Goal: Task Accomplishment & Management: Manage account settings

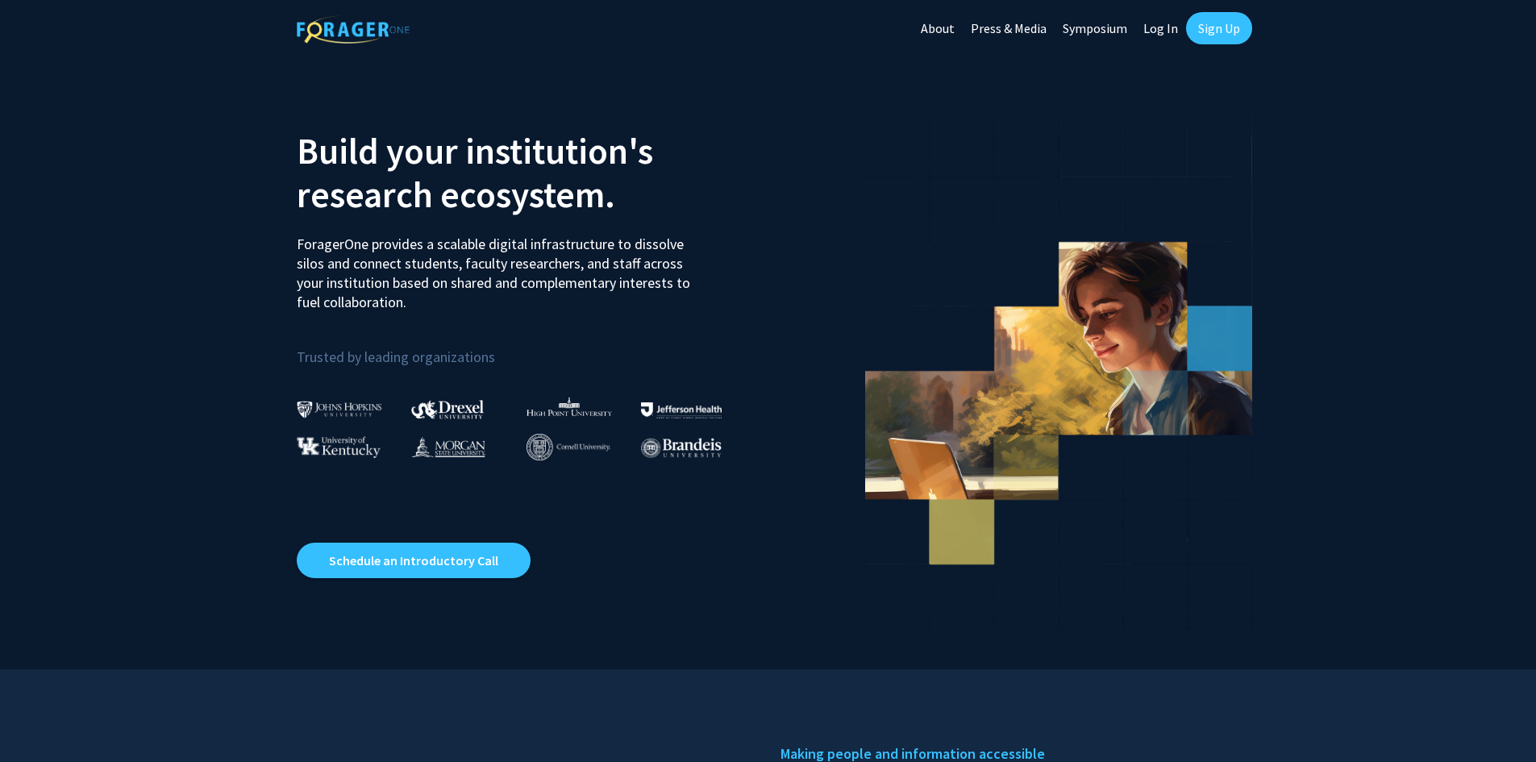
click at [1220, 19] on link "Sign Up" at bounding box center [1219, 28] width 66 height 32
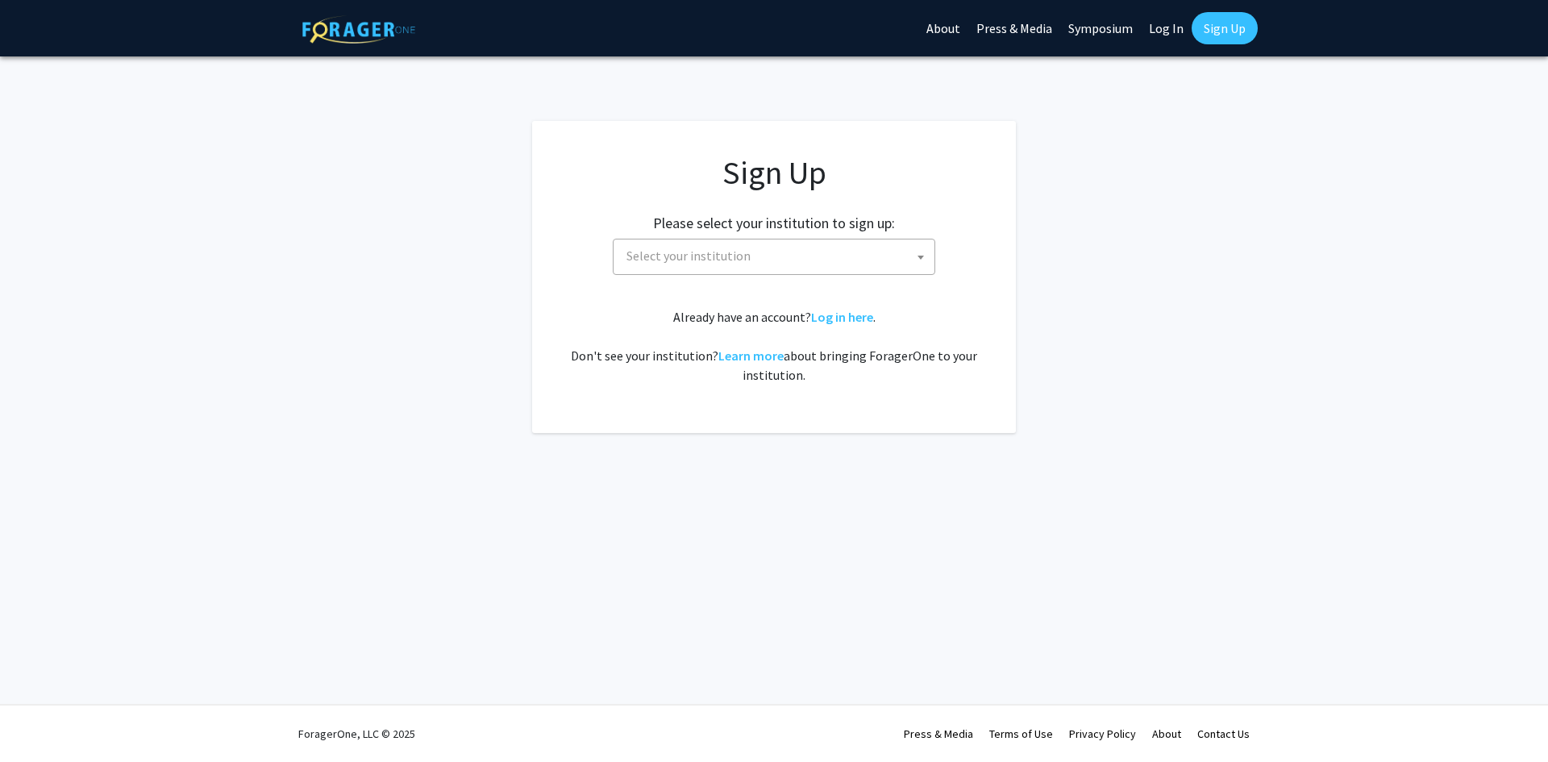
click at [724, 260] on span "Select your institution" at bounding box center [688, 256] width 124 height 16
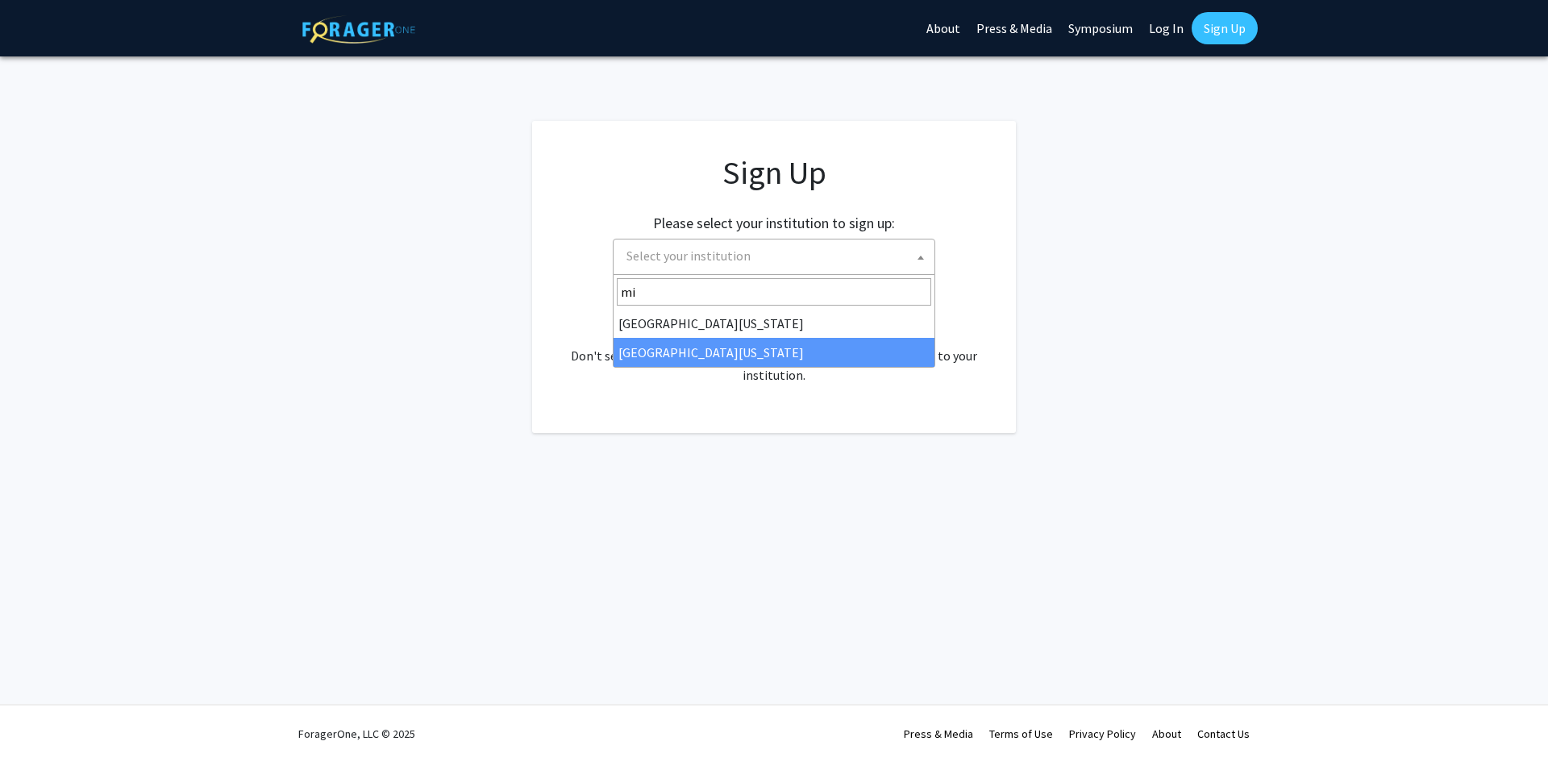
type input "mi"
select select "33"
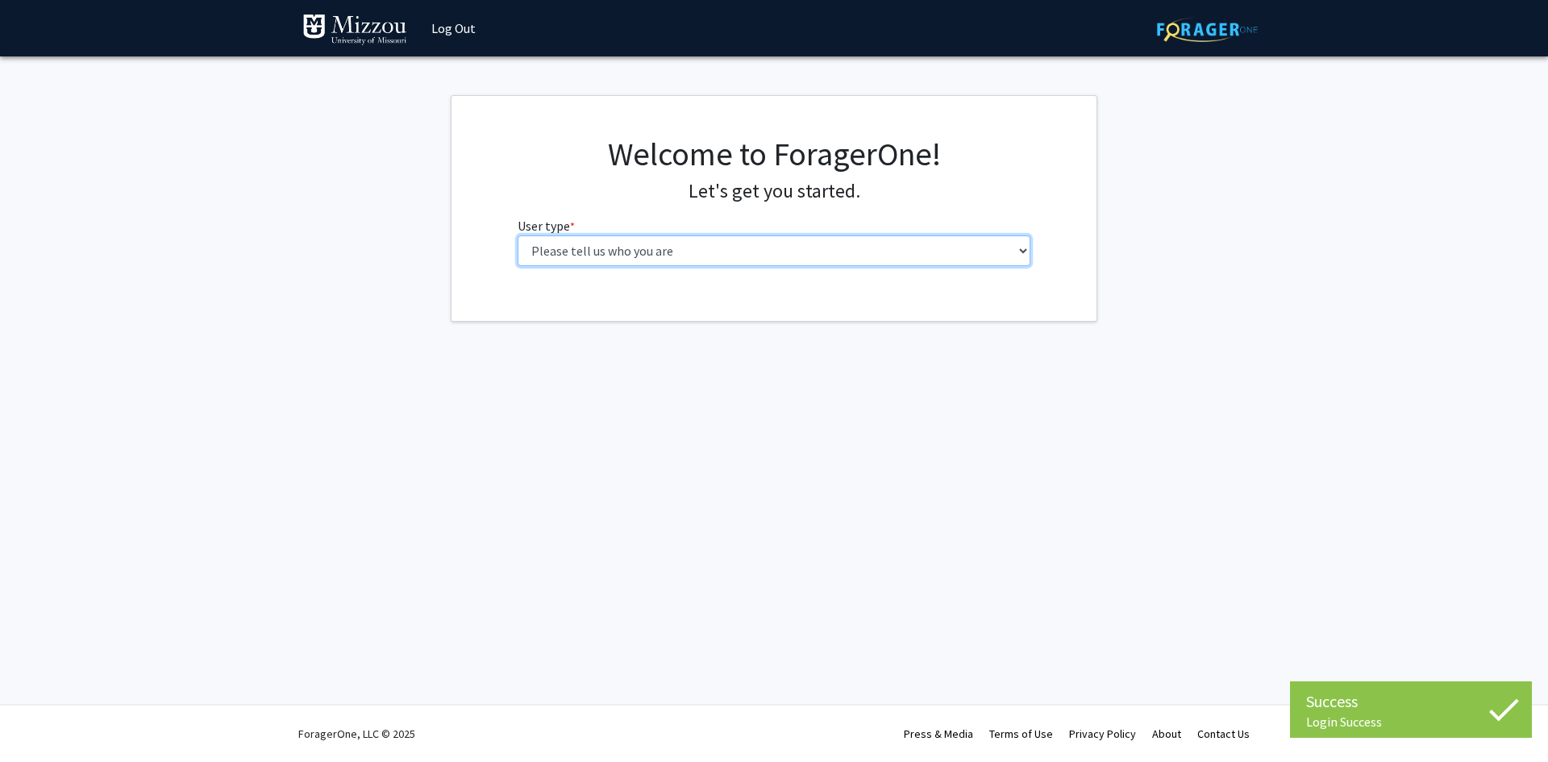
click at [676, 241] on select "Please tell us who you are Undergraduate Student Master's Student Doctoral Cand…" at bounding box center [775, 250] width 514 height 31
select select "1: undergrad"
click at [518, 235] on select "Please tell us who you are Undergraduate Student Master's Student Doctoral Cand…" at bounding box center [775, 250] width 514 height 31
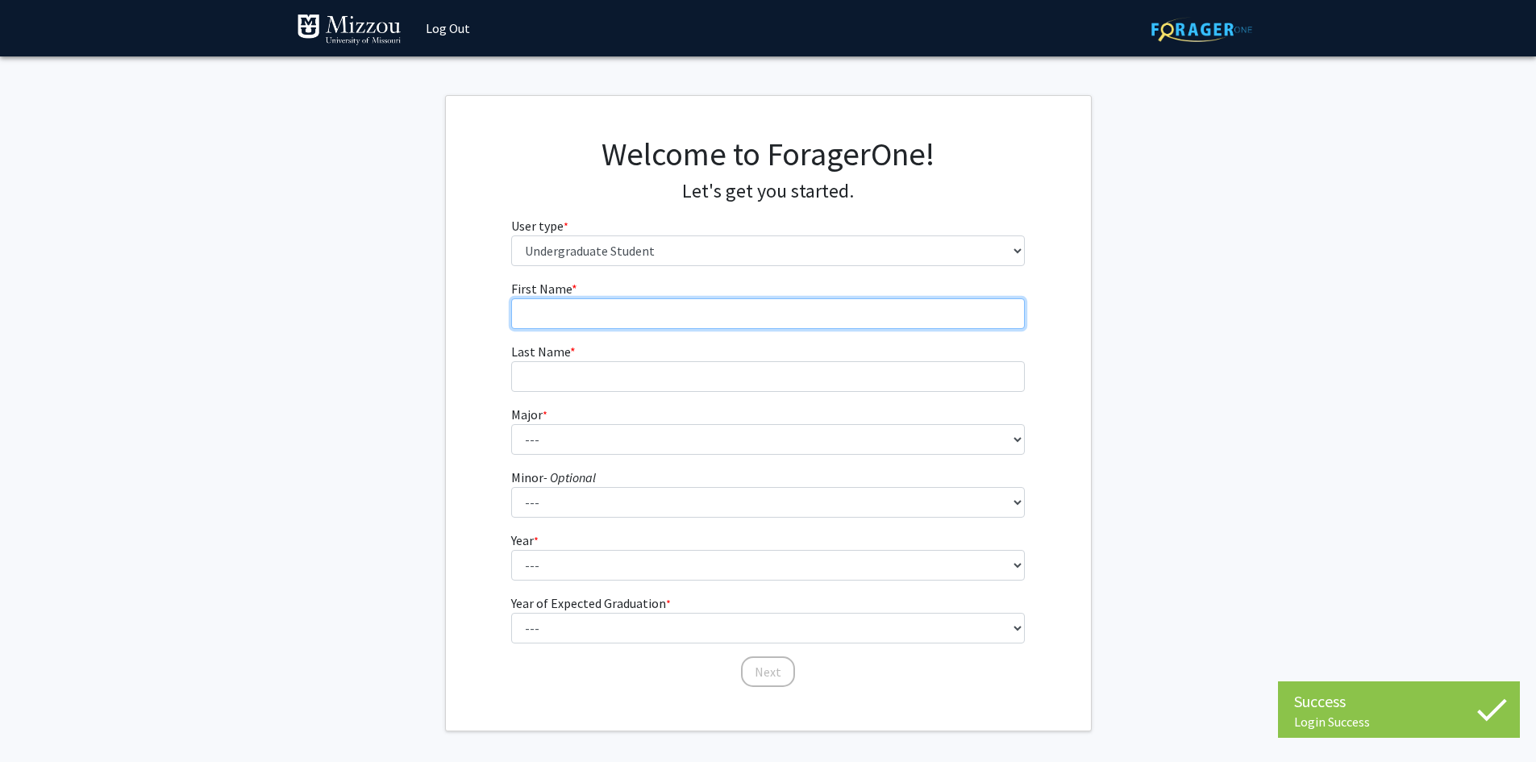
click at [712, 317] on input "First Name * required" at bounding box center [768, 313] width 514 height 31
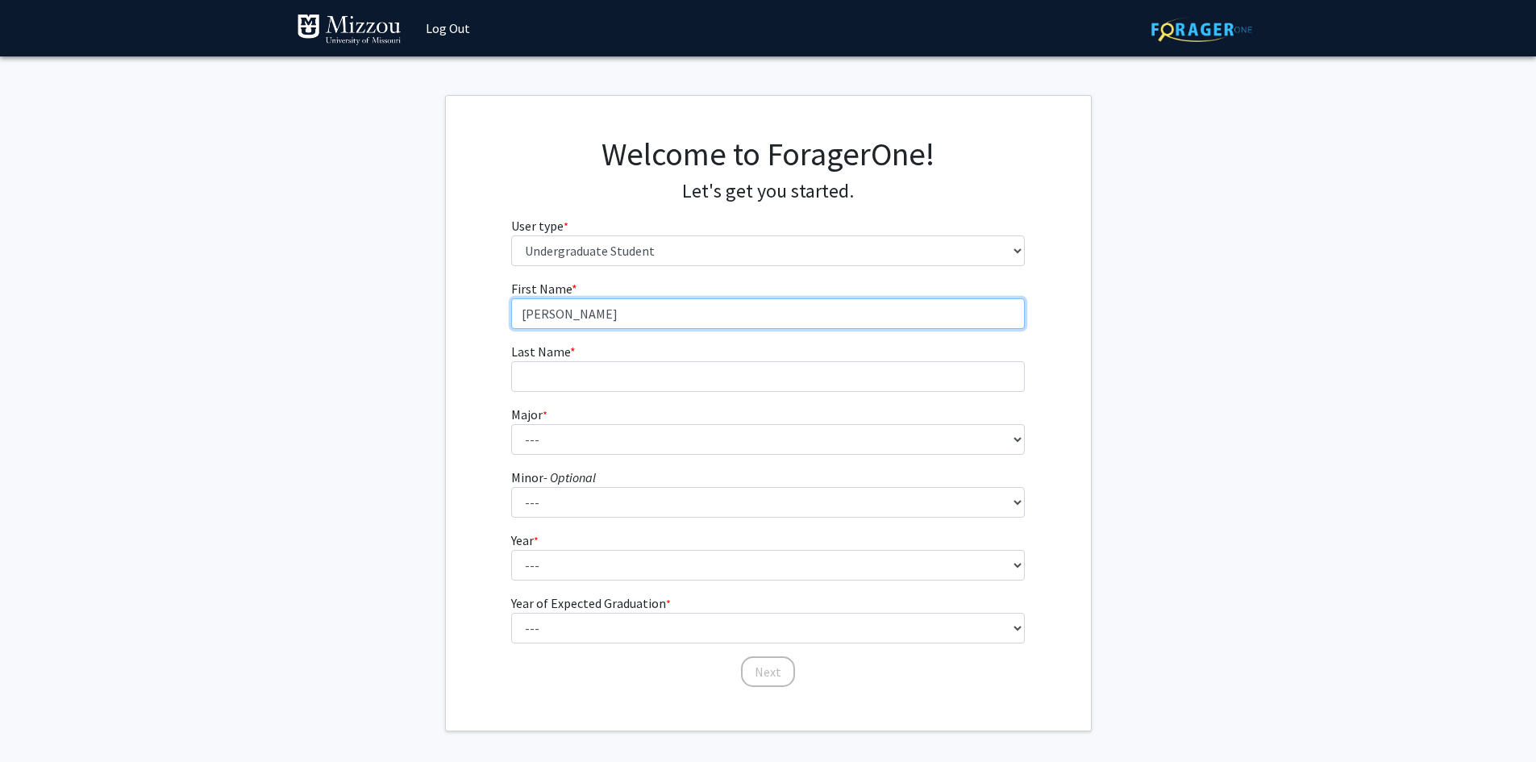
type input "Riker"
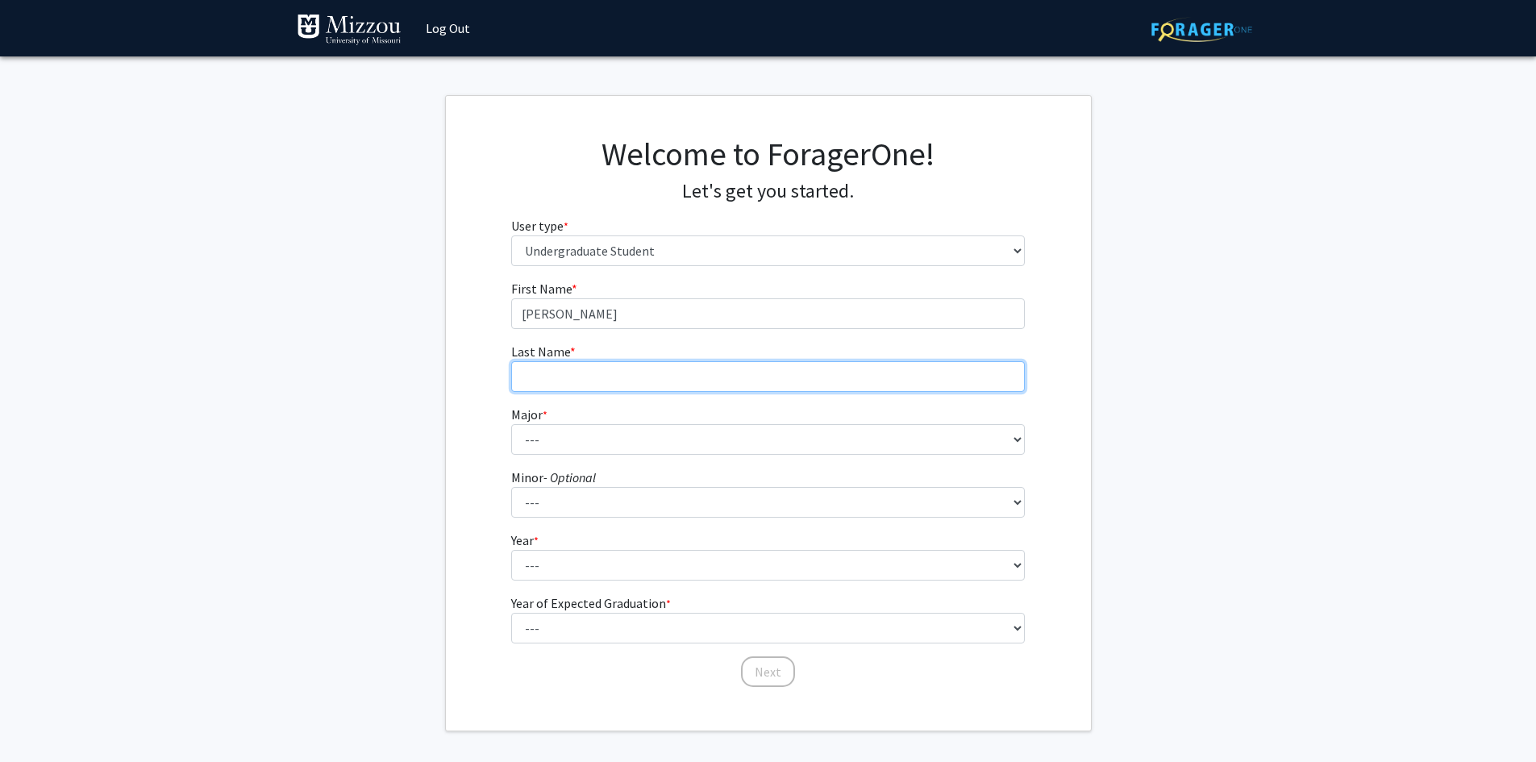
click at [544, 380] on input "Last Name * required" at bounding box center [768, 376] width 514 height 31
type input "Roe"
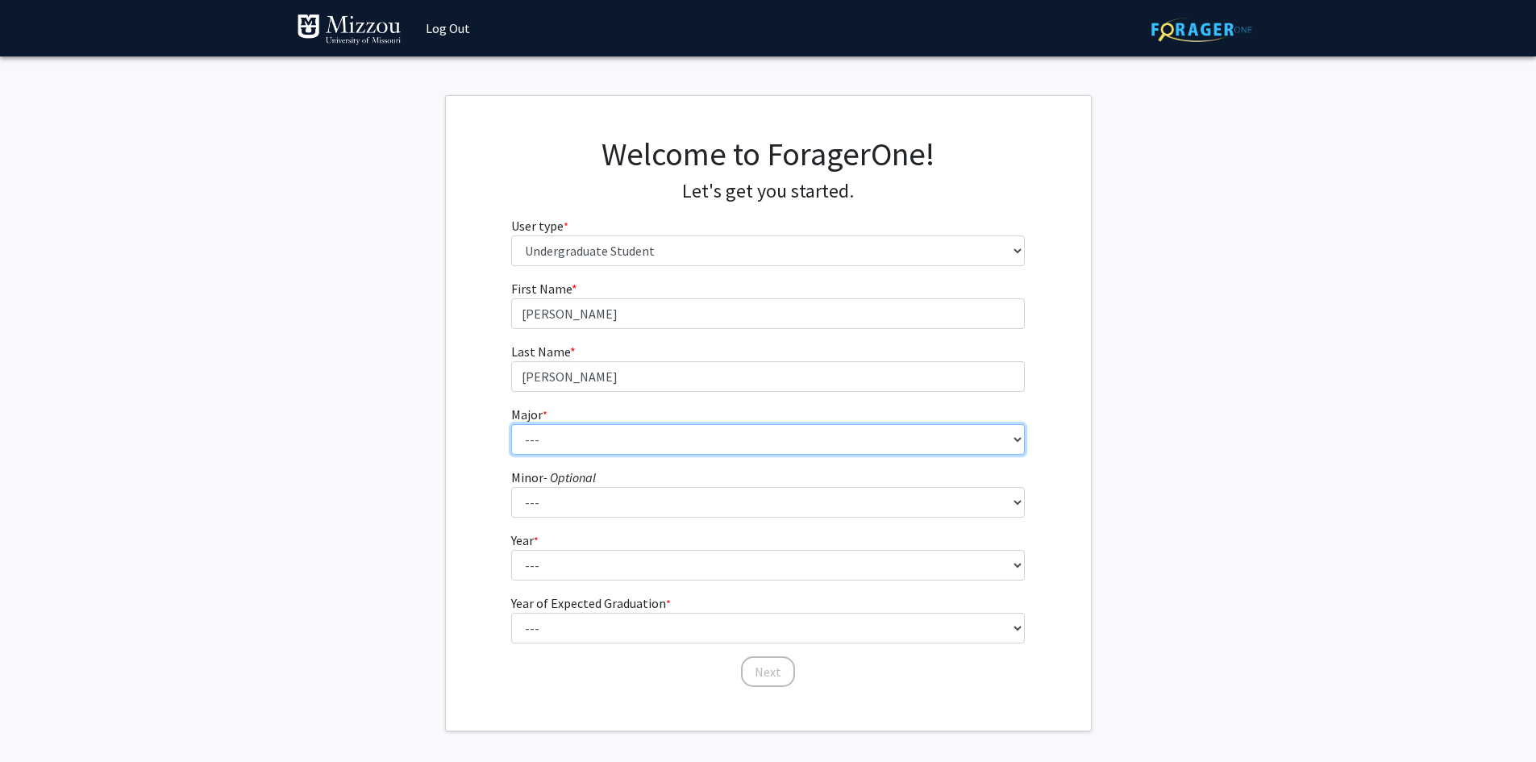
click at [521, 448] on select "--- Agribusiness Management Agricultural Education Agricultural Education: Comm…" at bounding box center [768, 439] width 514 height 31
select select "29: 2528"
click at [511, 424] on select "--- Agribusiness Management Agricultural Education Agricultural Education: Comm…" at bounding box center [768, 439] width 514 height 31
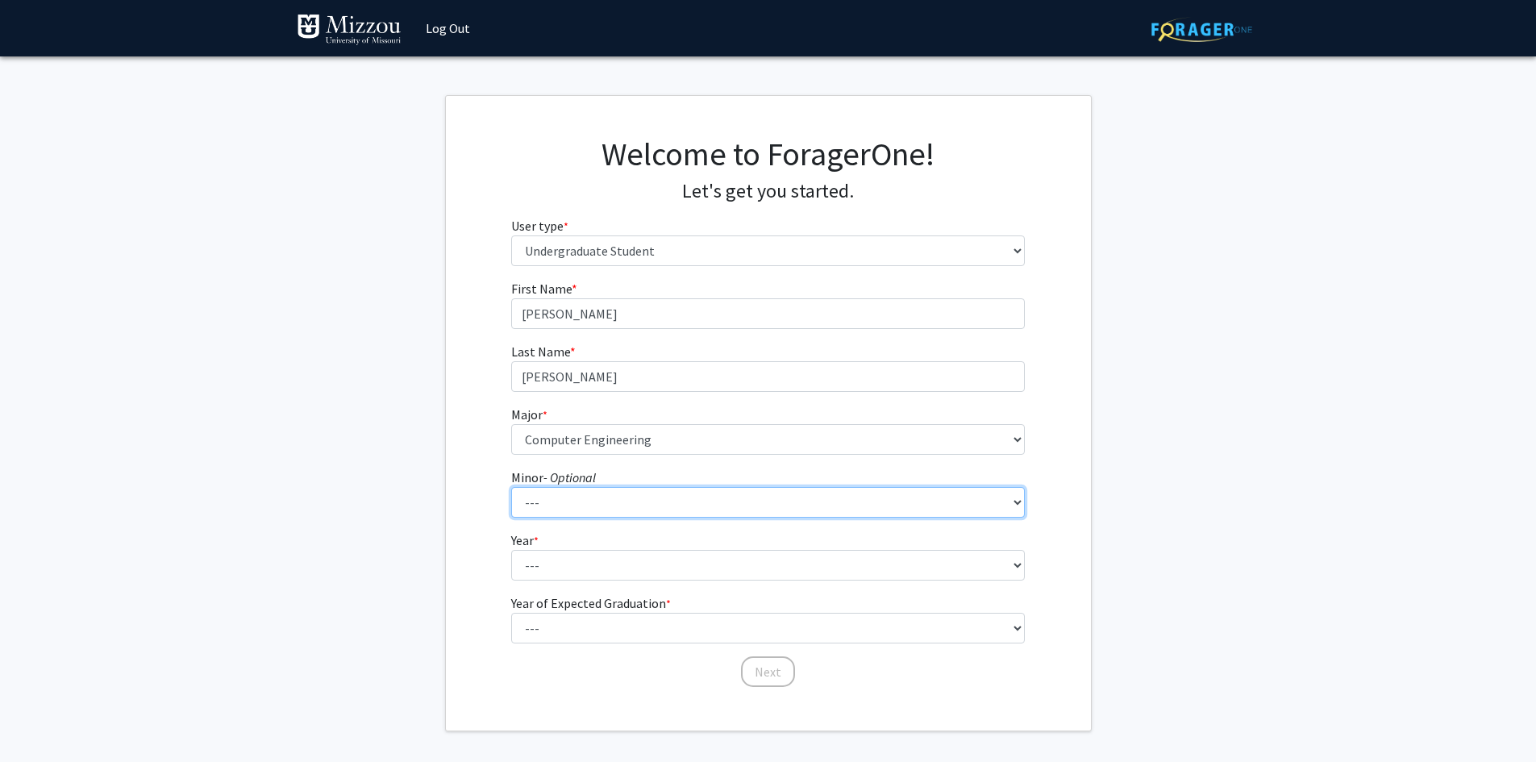
click at [587, 493] on select "--- Accountancy Aerospace Engineering Aerospace Studies Agribusiness Management…" at bounding box center [768, 502] width 514 height 31
click at [378, 446] on fg-get-started "Welcome to ForagerOne! Let's get you started. User type * required Please tell …" at bounding box center [768, 413] width 1536 height 636
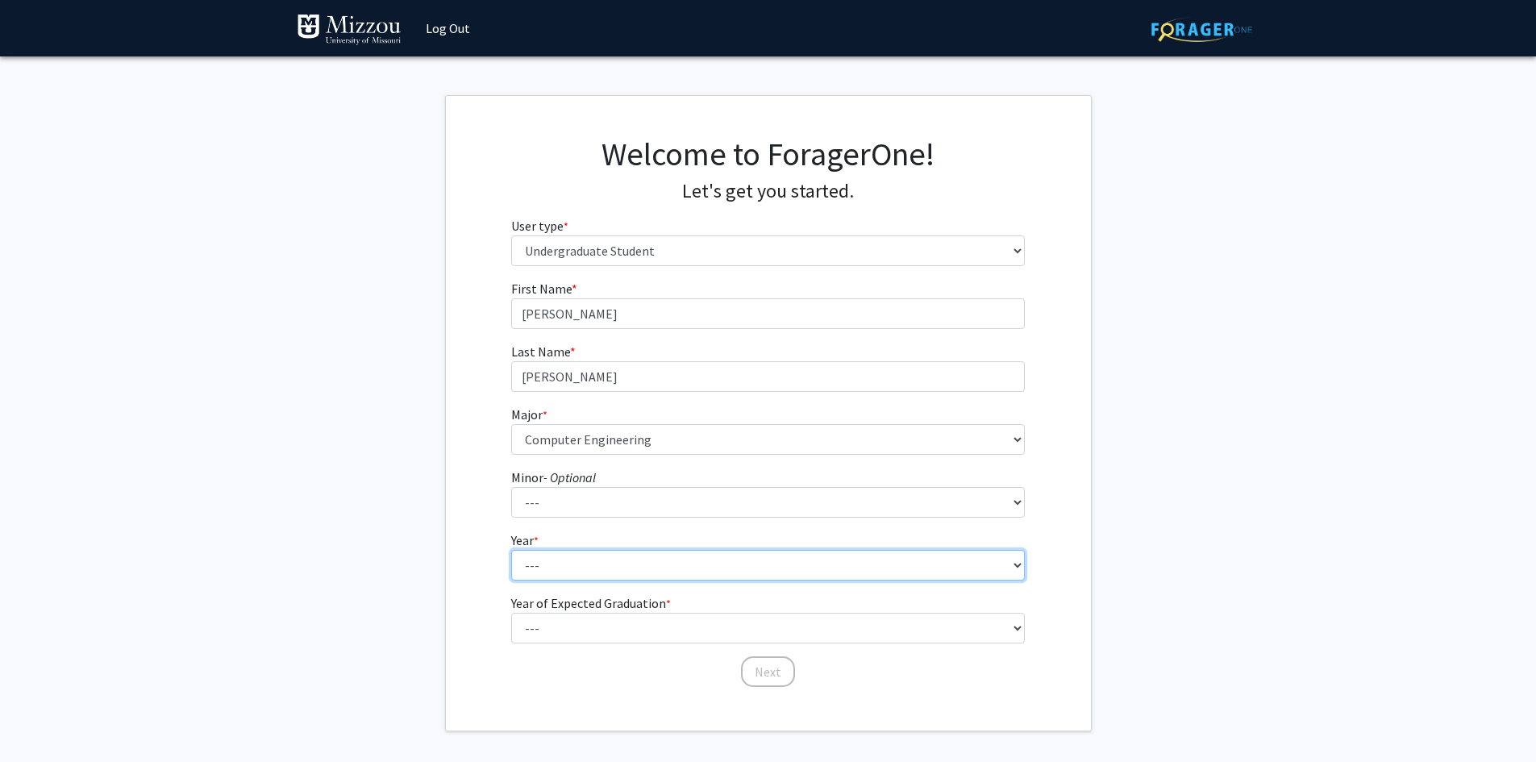
click at [606, 557] on select "--- First-year Sophomore Junior Senior Postbaccalaureate Certificate" at bounding box center [768, 565] width 514 height 31
select select "2: sophomore"
click at [511, 550] on select "--- First-year Sophomore Junior Senior Postbaccalaureate Certificate" at bounding box center [768, 565] width 514 height 31
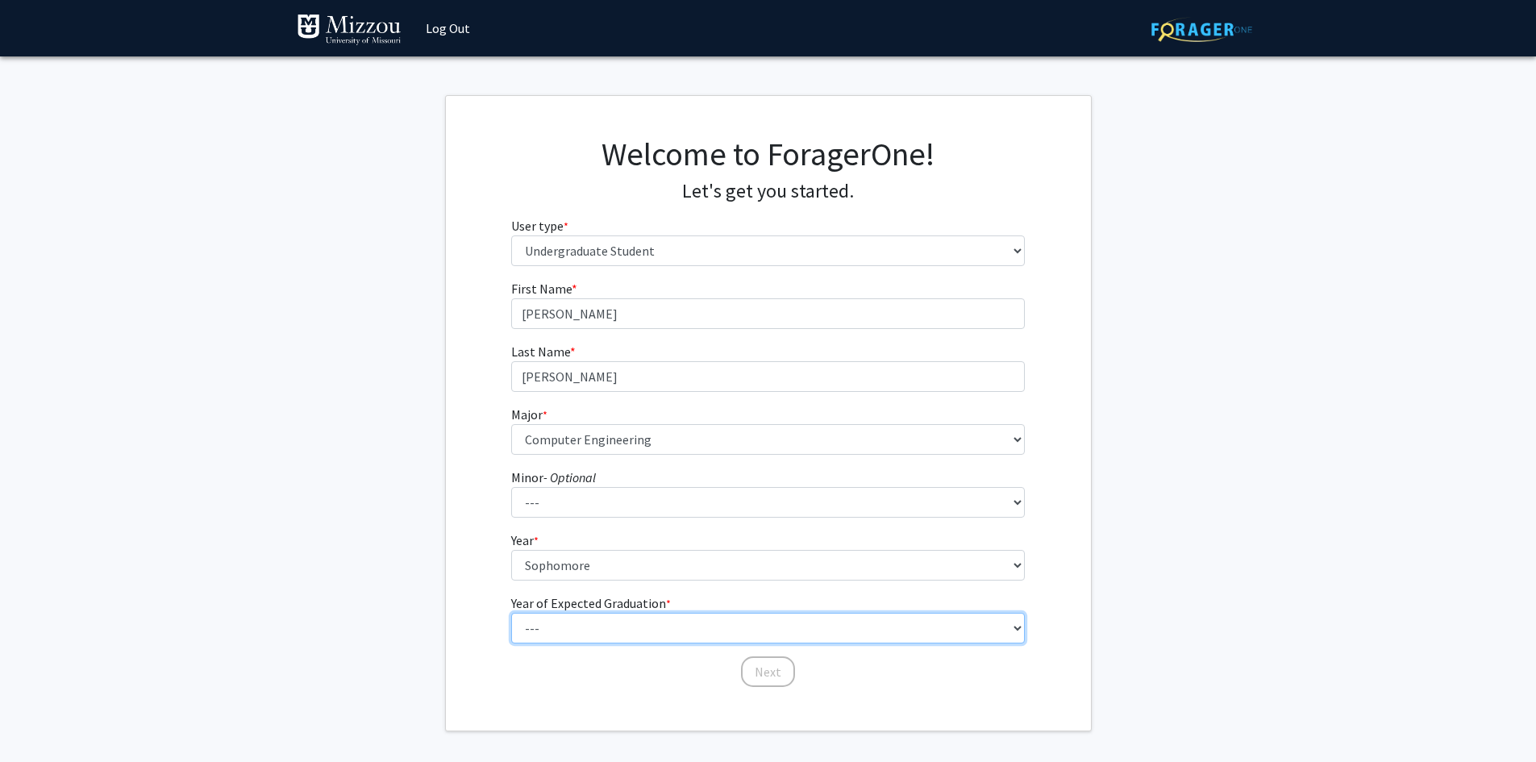
click at [581, 629] on select "--- 2025 2026 2027 2028 2029 2030 2031 2032 2033 2034" at bounding box center [768, 628] width 514 height 31
select select "3: 2027"
click at [511, 613] on select "--- 2025 2026 2027 2028 2029 2030 2031 2032 2033 2034" at bounding box center [768, 628] width 514 height 31
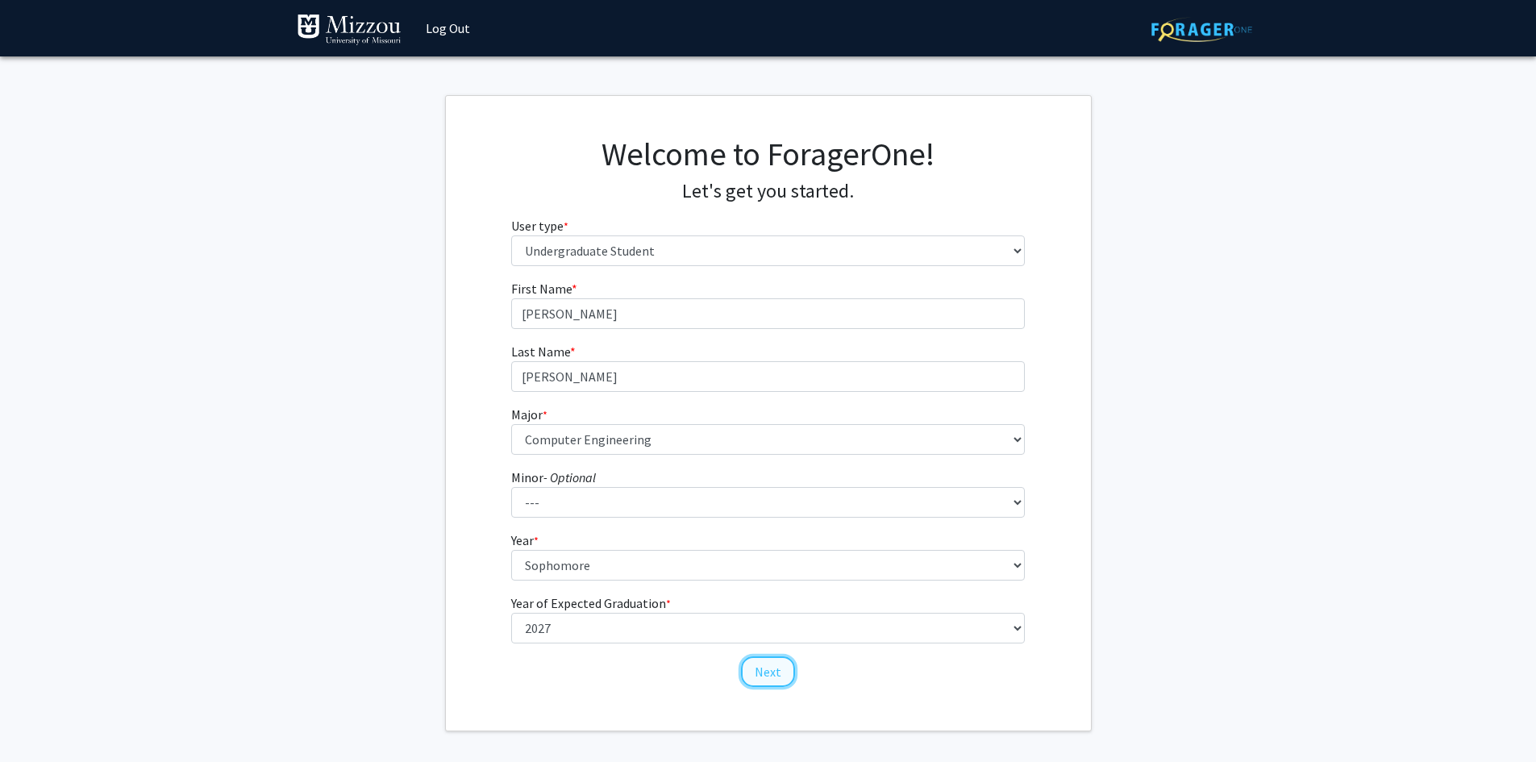
click at [764, 666] on button "Next" at bounding box center [768, 671] width 54 height 31
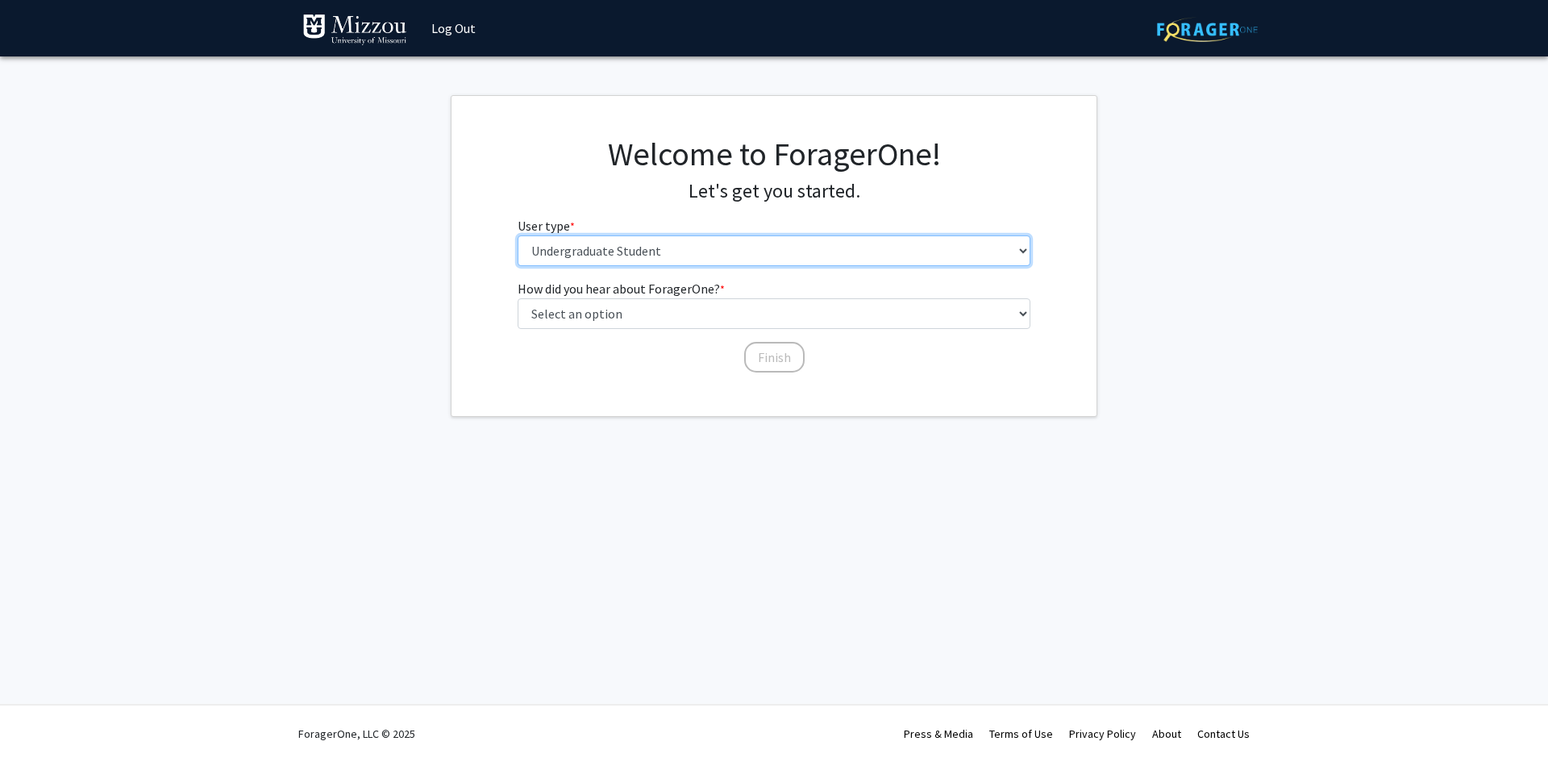
click at [763, 249] on select "Please tell us who you are Undergraduate Student Master's Student Doctoral Cand…" at bounding box center [775, 250] width 514 height 31
click at [518, 235] on select "Please tell us who you are Undergraduate Student Master's Student Doctoral Cand…" at bounding box center [775, 250] width 514 height 31
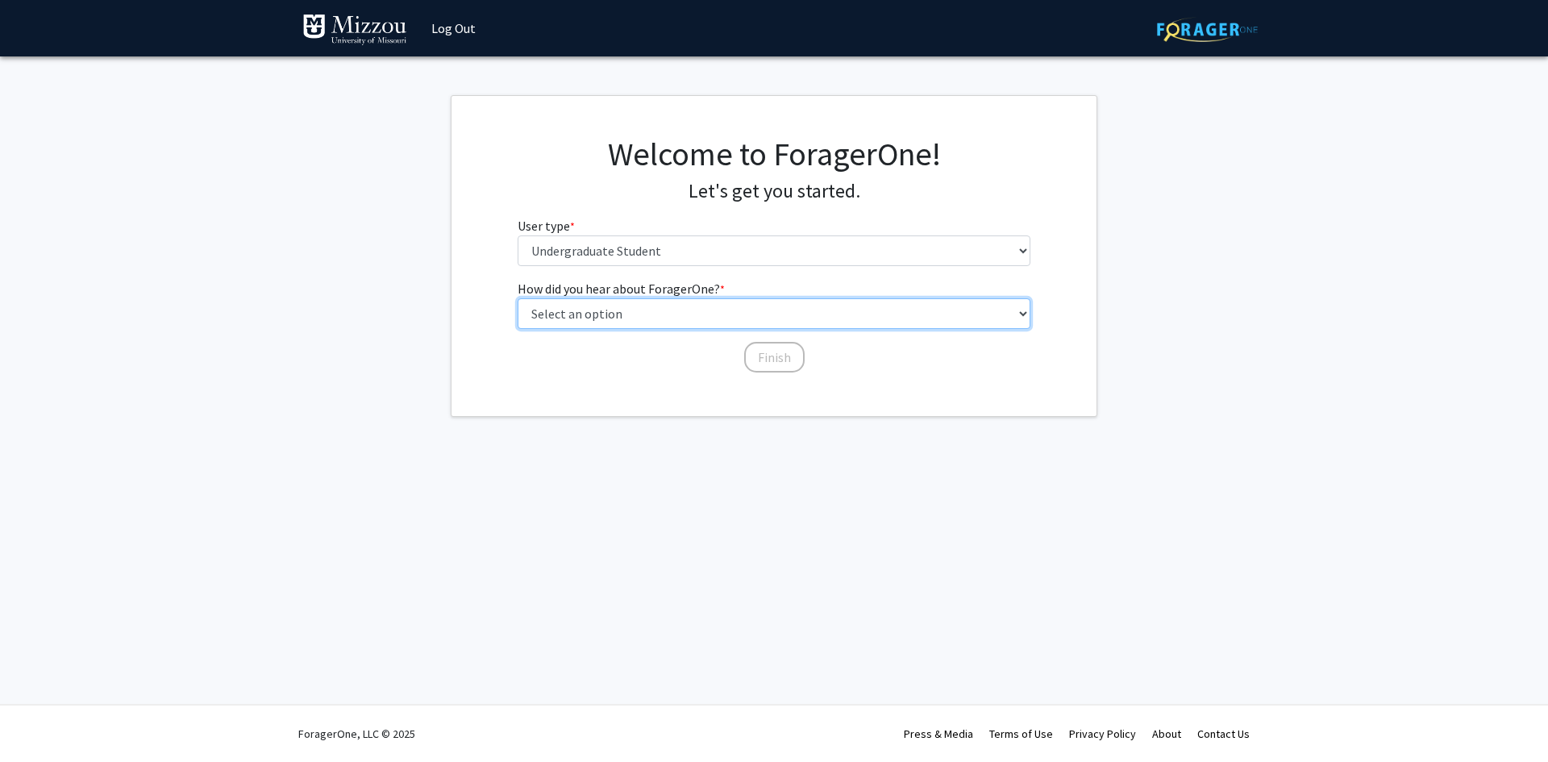
click at [682, 319] on select "Select an option Peer/student recommendation Faculty/staff recommendation Unive…" at bounding box center [775, 313] width 514 height 31
select select "1: peer_recommendation"
click at [518, 298] on select "Select an option Peer/student recommendation Faculty/staff recommendation Unive…" at bounding box center [775, 313] width 514 height 31
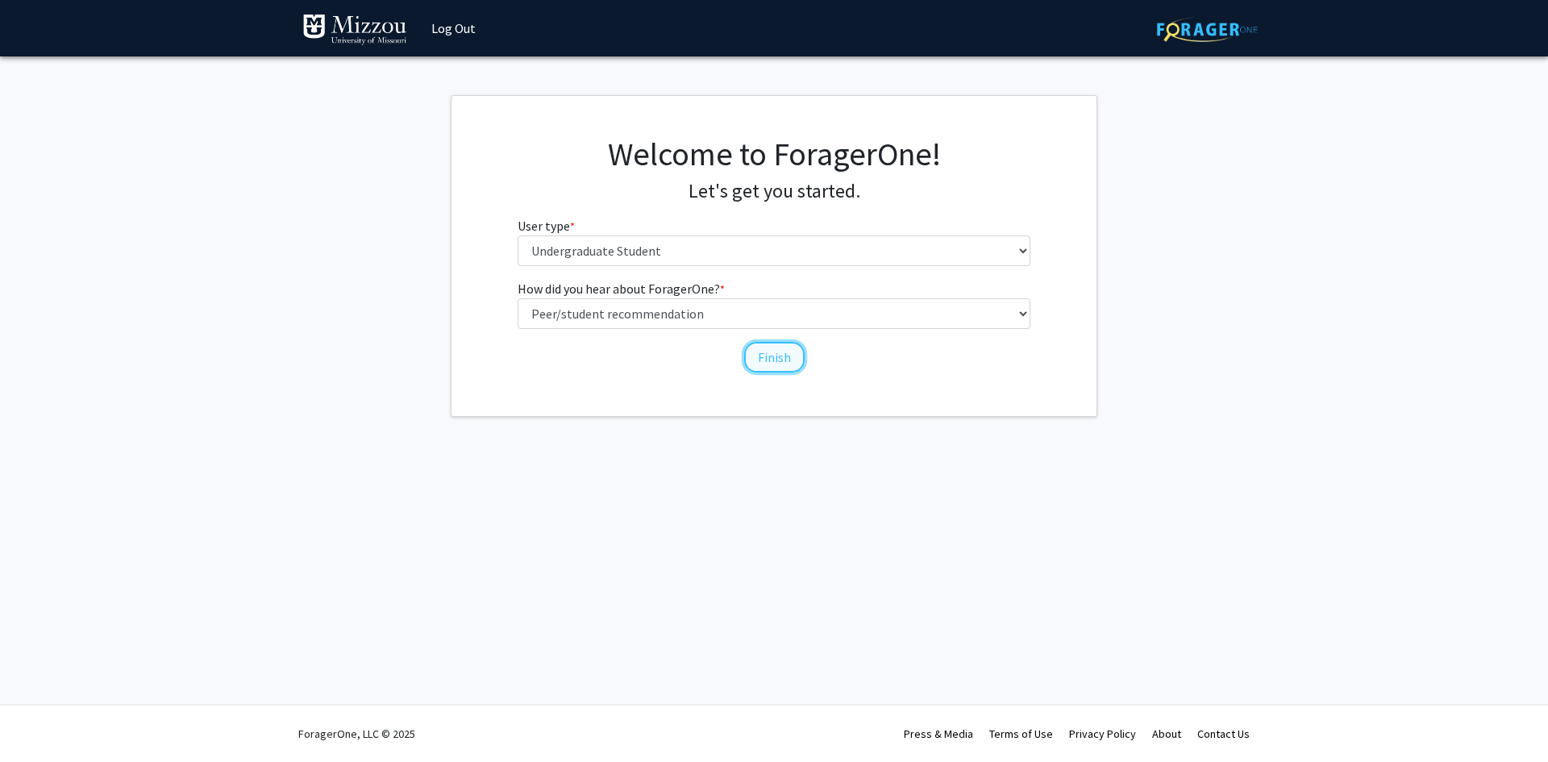
click at [766, 353] on button "Finish" at bounding box center [774, 357] width 60 height 31
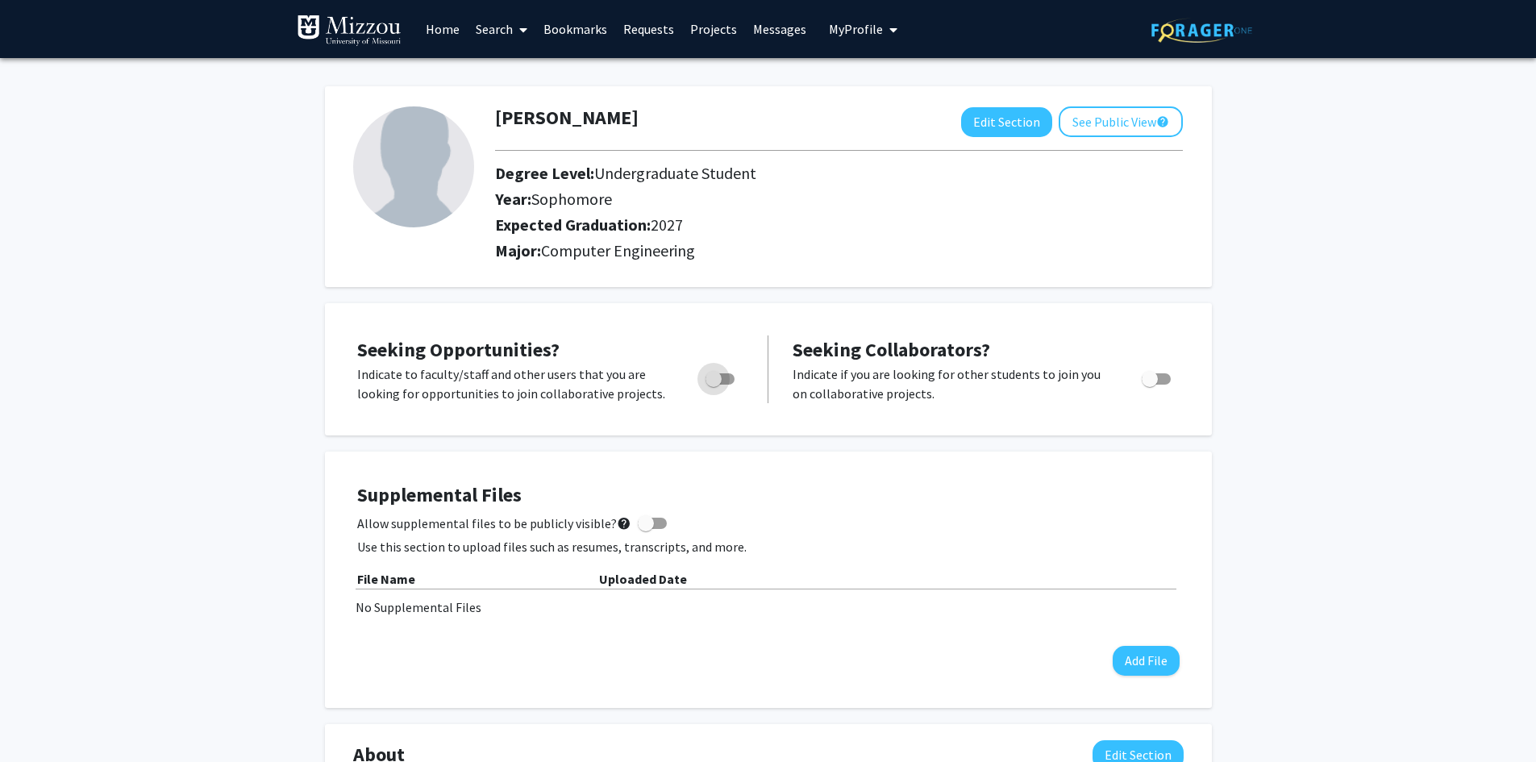
click at [722, 382] on span "Toggle" at bounding box center [720, 378] width 29 height 11
click at [714, 385] on input "Are you actively seeking opportunities?" at bounding box center [713, 385] width 1 height 1
checkbox input "true"
click at [399, 183] on img at bounding box center [413, 166] width 121 height 121
click at [993, 119] on button "Edit Section" at bounding box center [1006, 122] width 91 height 30
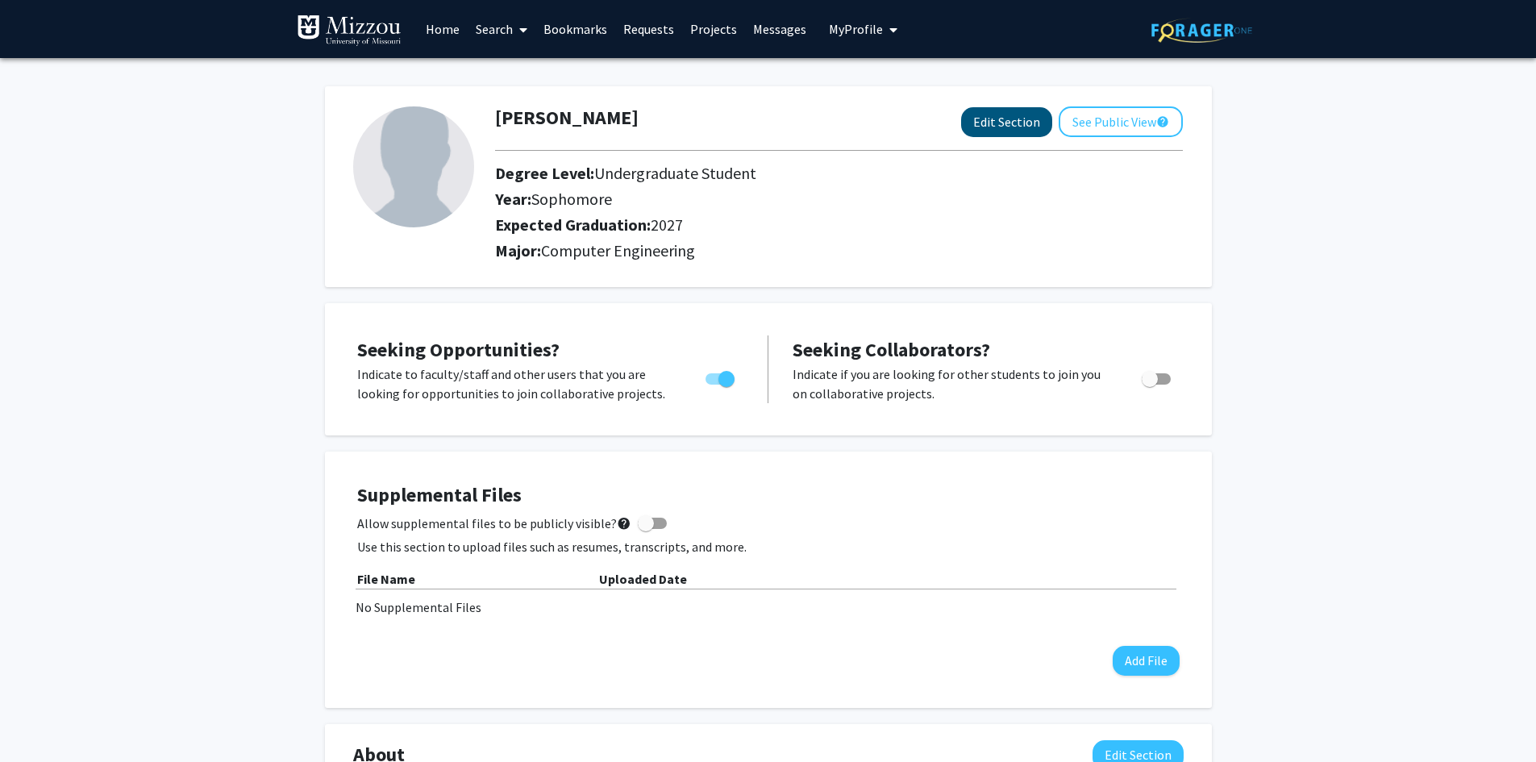
select select "sophomore"
select select "2027"
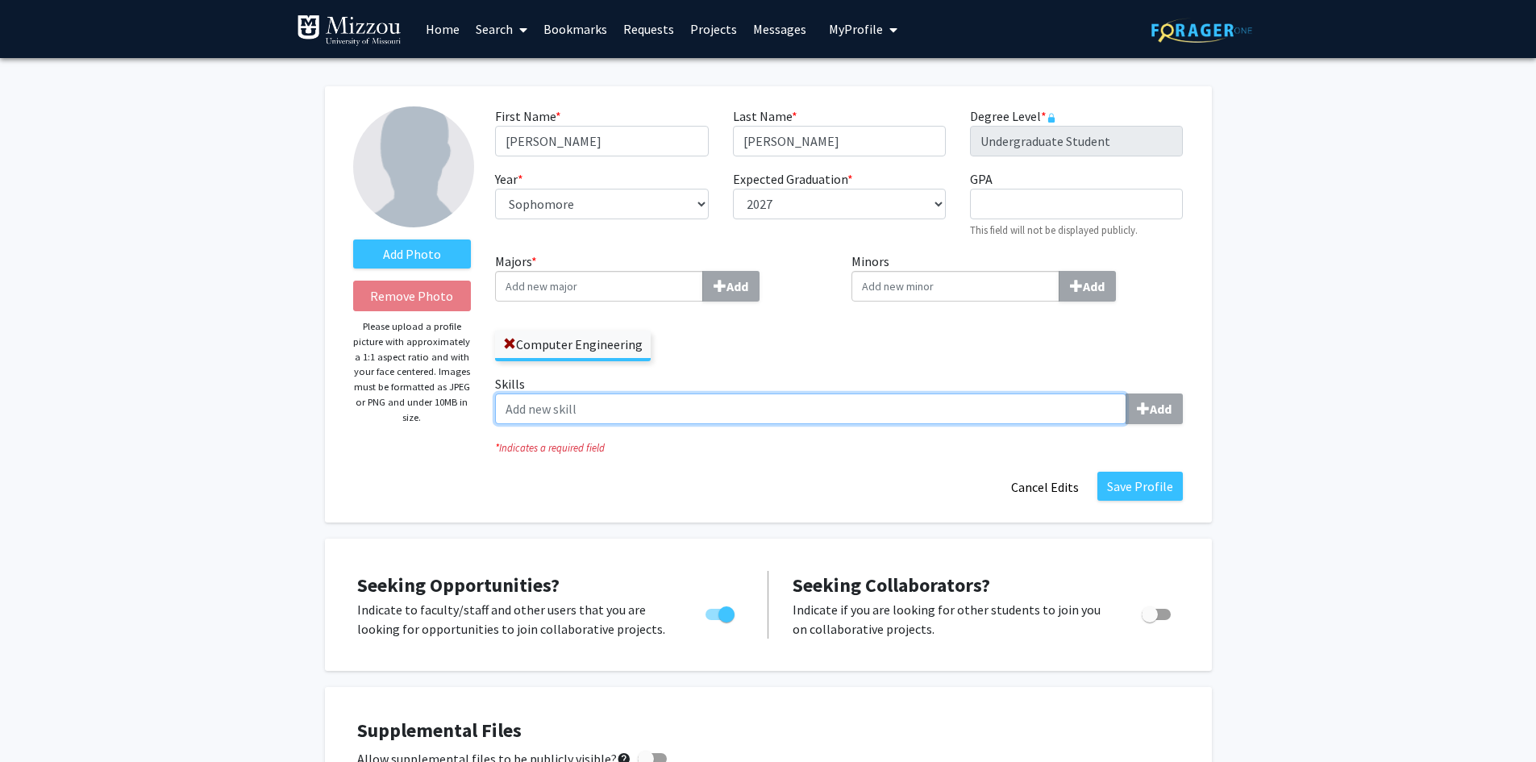
click at [564, 417] on input "Skills Add" at bounding box center [810, 408] width 631 height 31
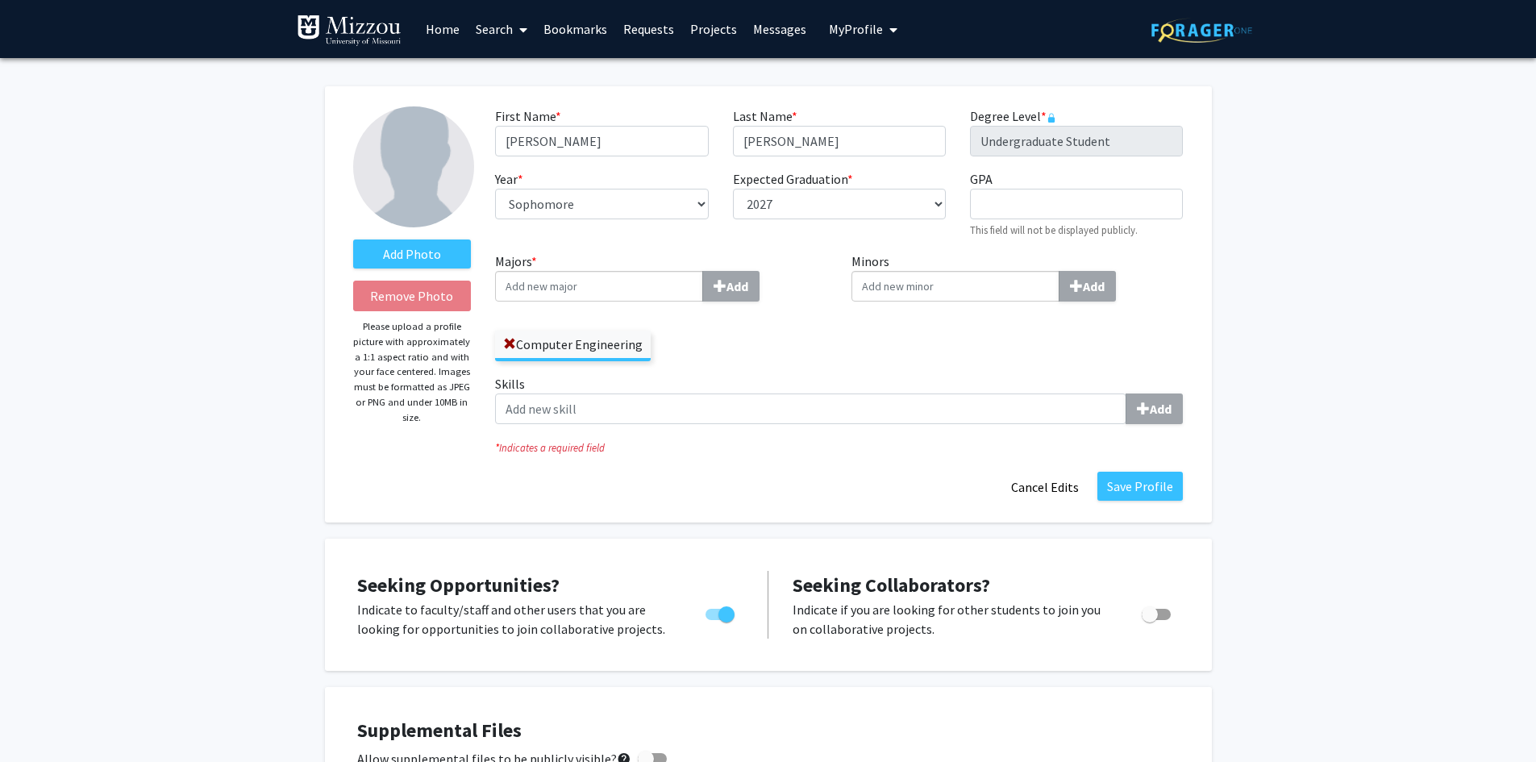
click at [1033, 486] on button "Cancel Edits" at bounding box center [1045, 487] width 89 height 31
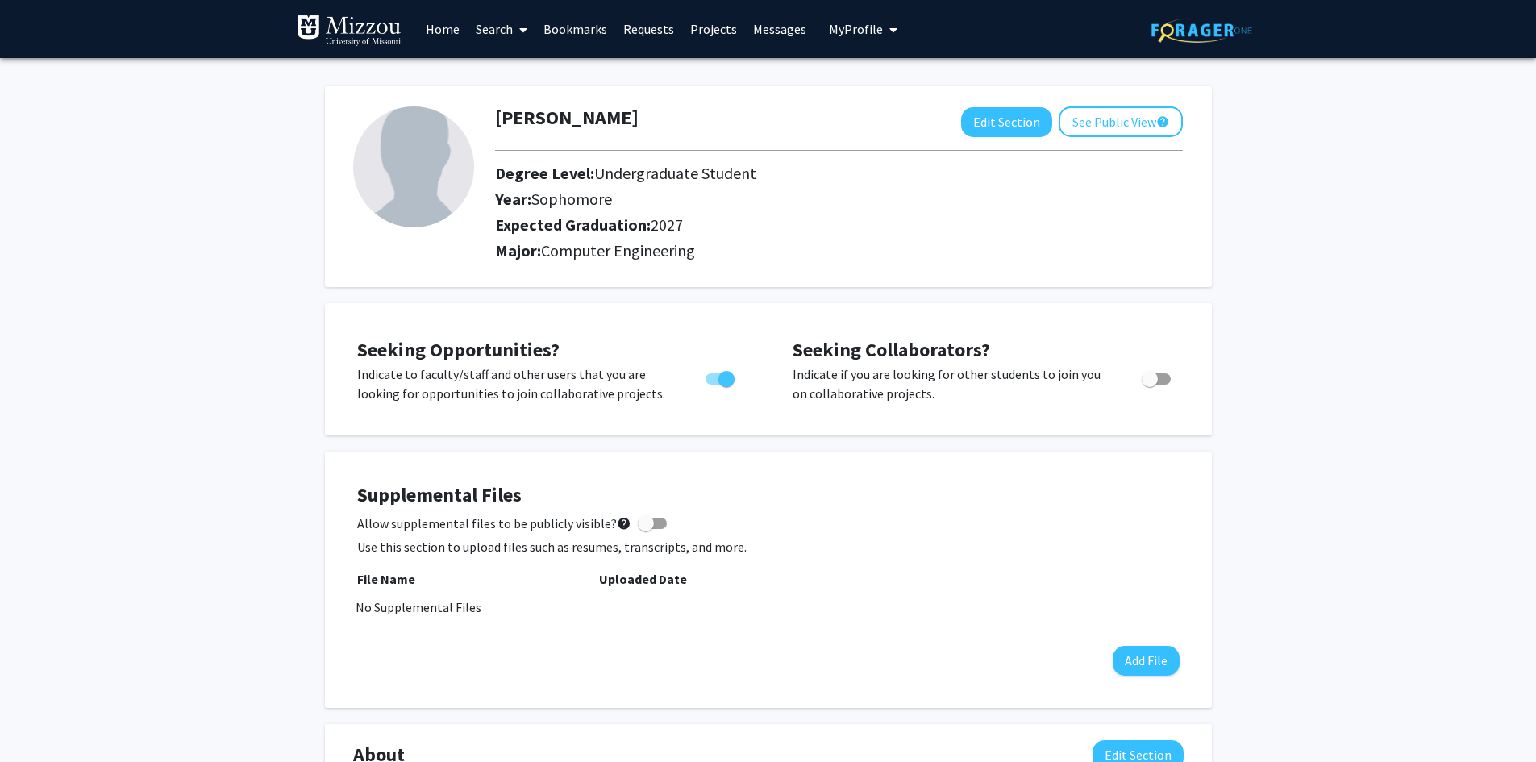
click at [516, 40] on span at bounding box center [520, 30] width 15 height 56
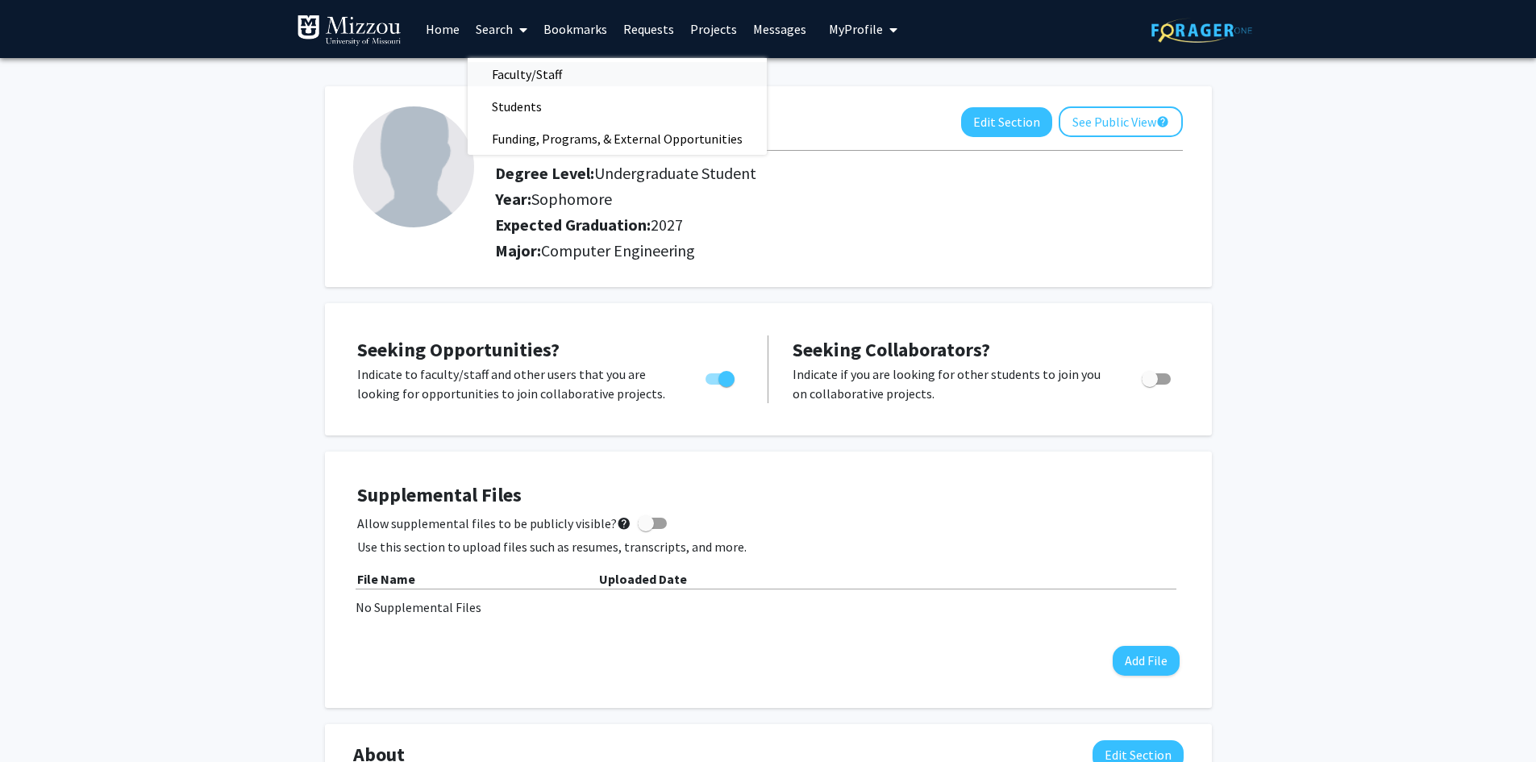
click at [522, 70] on span "Faculty/Staff" at bounding box center [527, 74] width 119 height 32
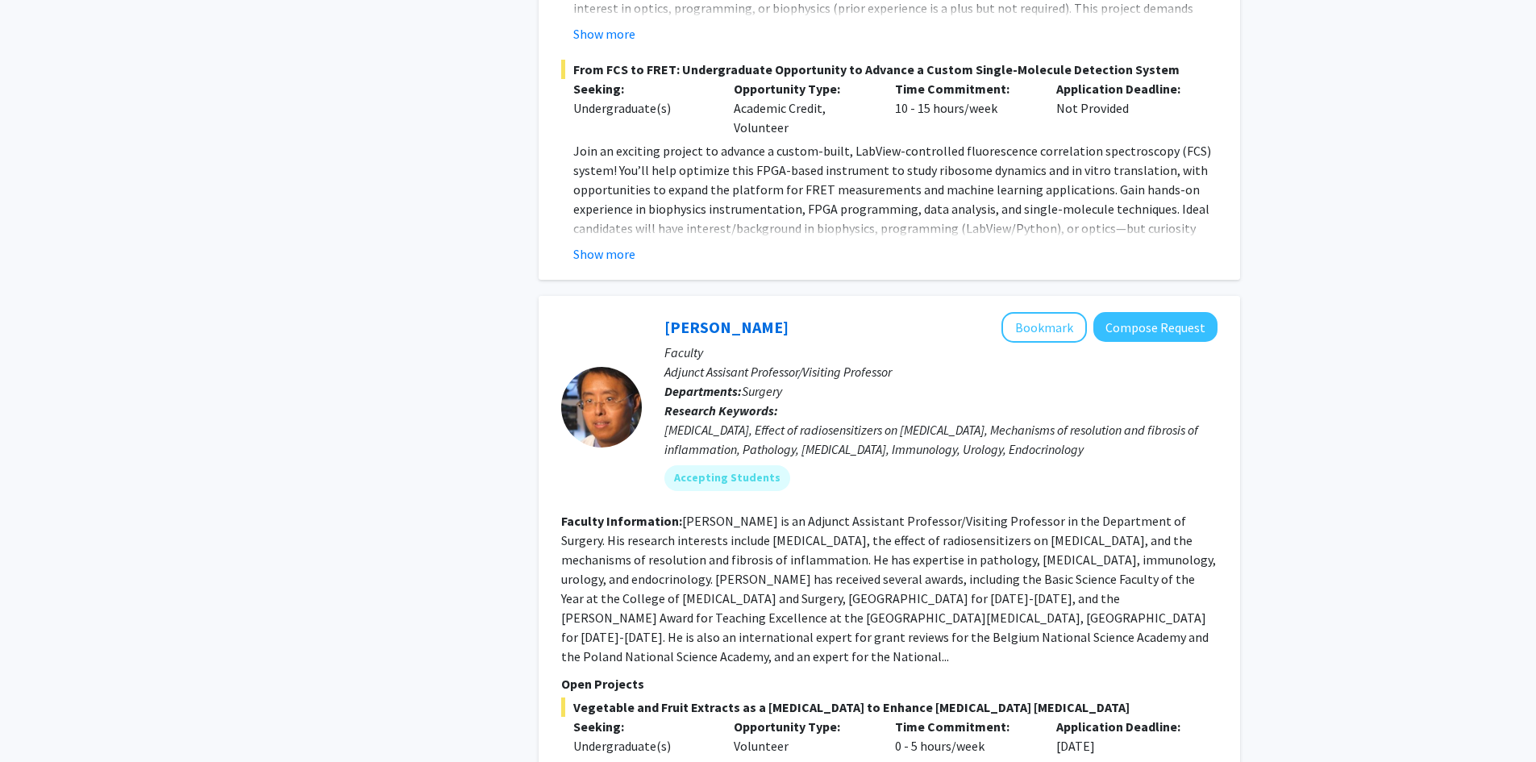
scroll to position [3870, 0]
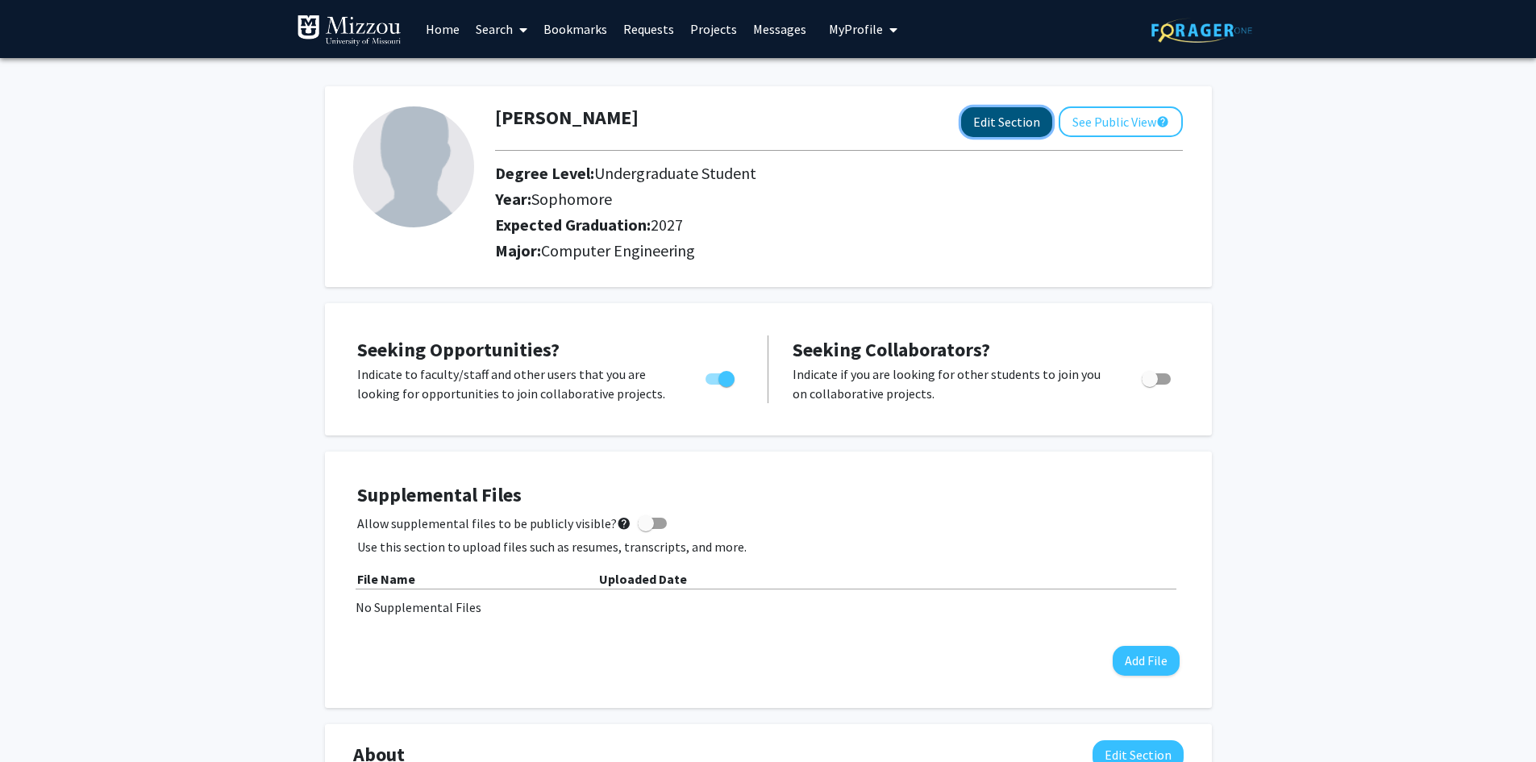
click at [993, 111] on button "Edit Section" at bounding box center [1006, 122] width 91 height 30
select select "sophomore"
select select "2027"
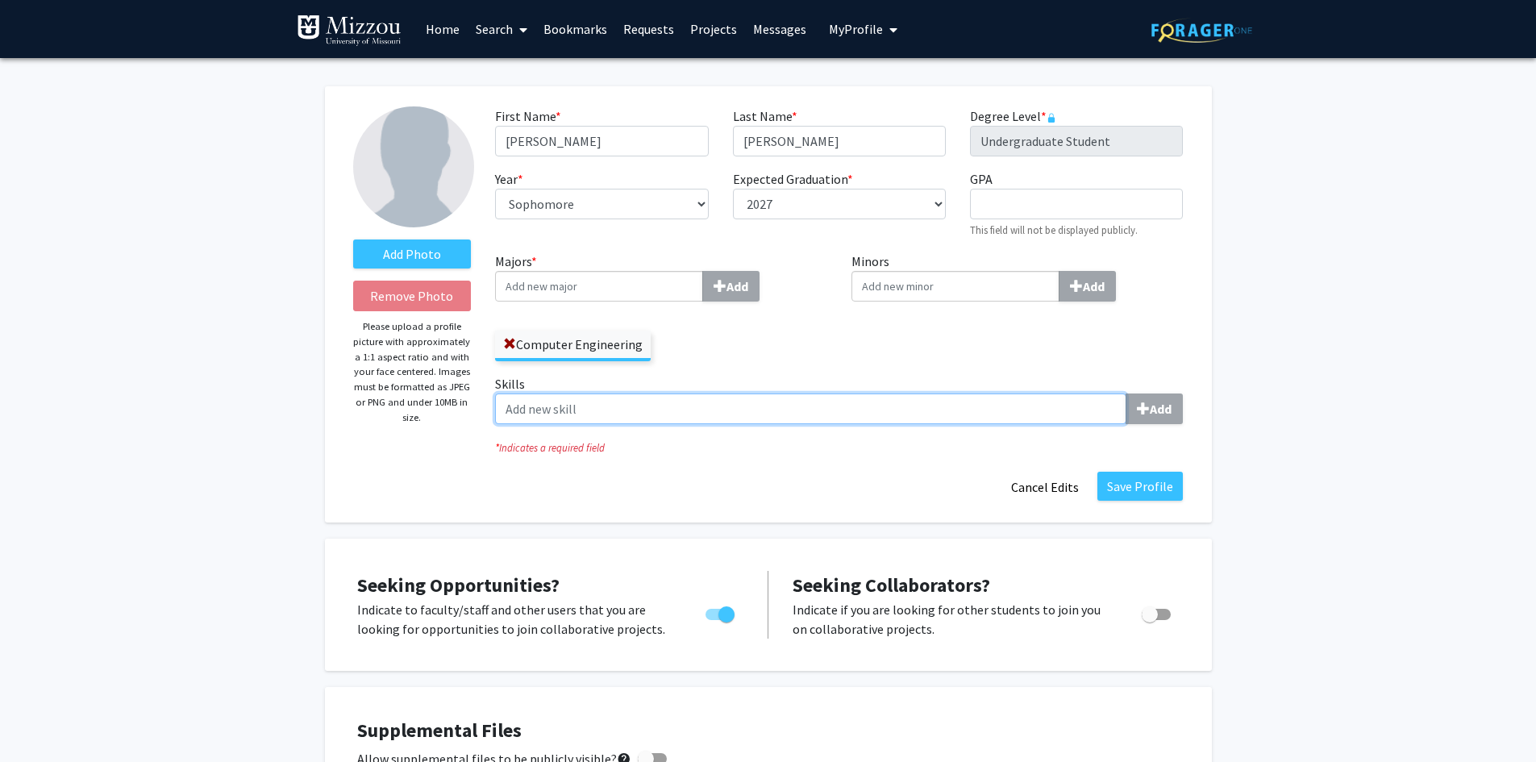
click at [673, 417] on input "Skills Add" at bounding box center [810, 408] width 631 height 31
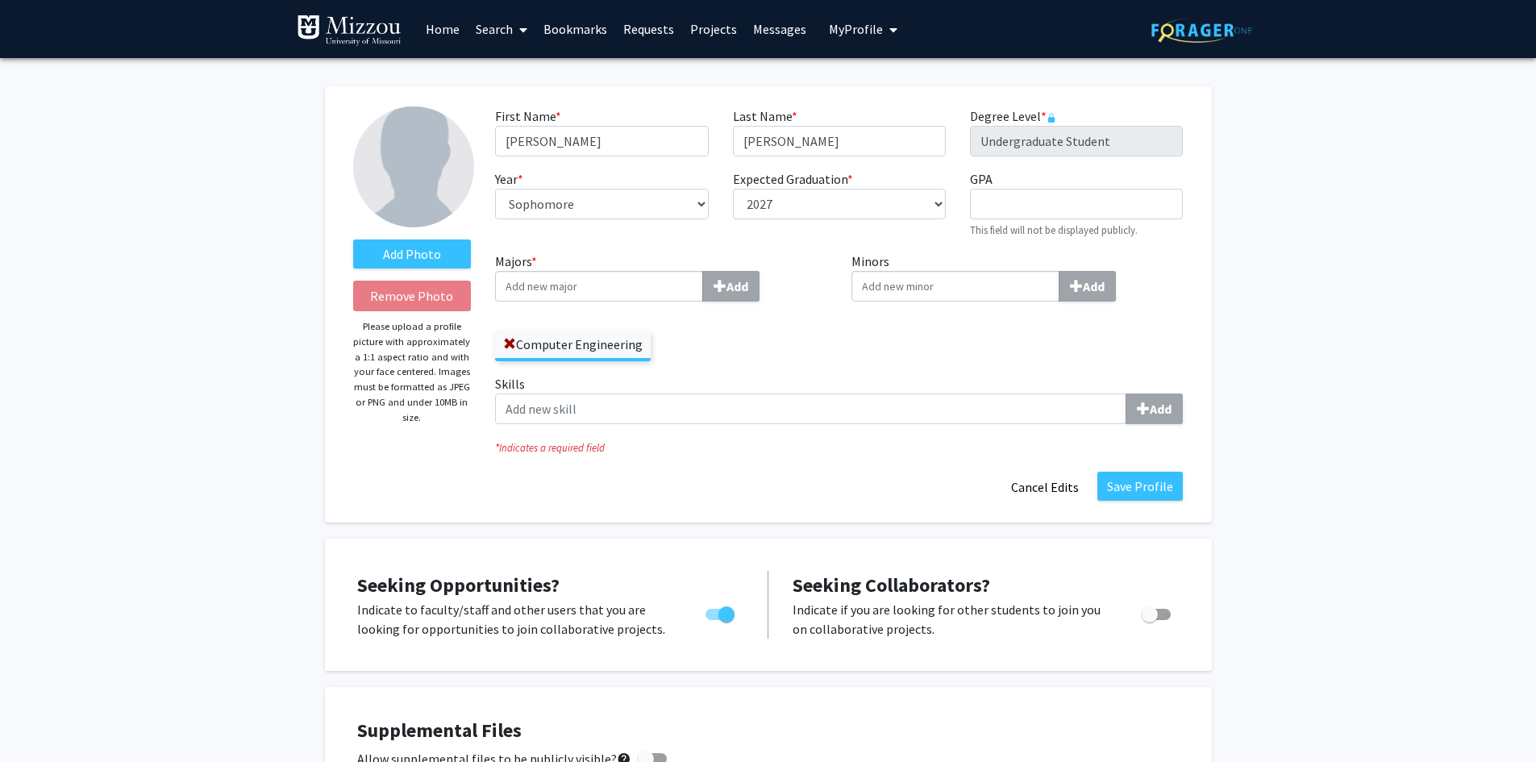
click at [338, 124] on div "Add Photo Remove Photo Please upload a profile picture with approximately a 1:1…" at bounding box center [768, 304] width 887 height 436
click at [1138, 490] on button "Save Profile" at bounding box center [1139, 486] width 85 height 29
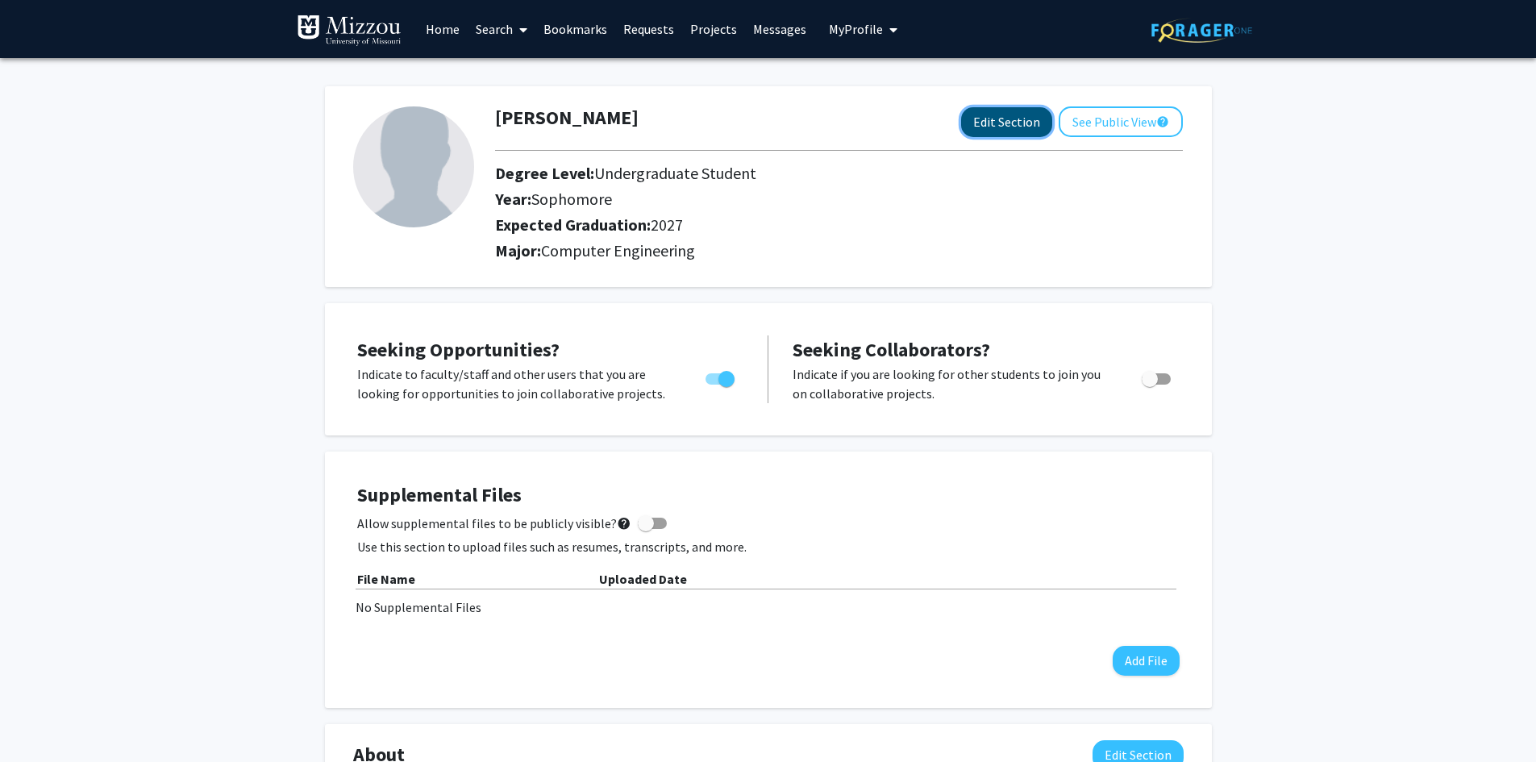
click at [1040, 110] on button "Edit Section" at bounding box center [1006, 122] width 91 height 30
select select "sophomore"
select select "2027"
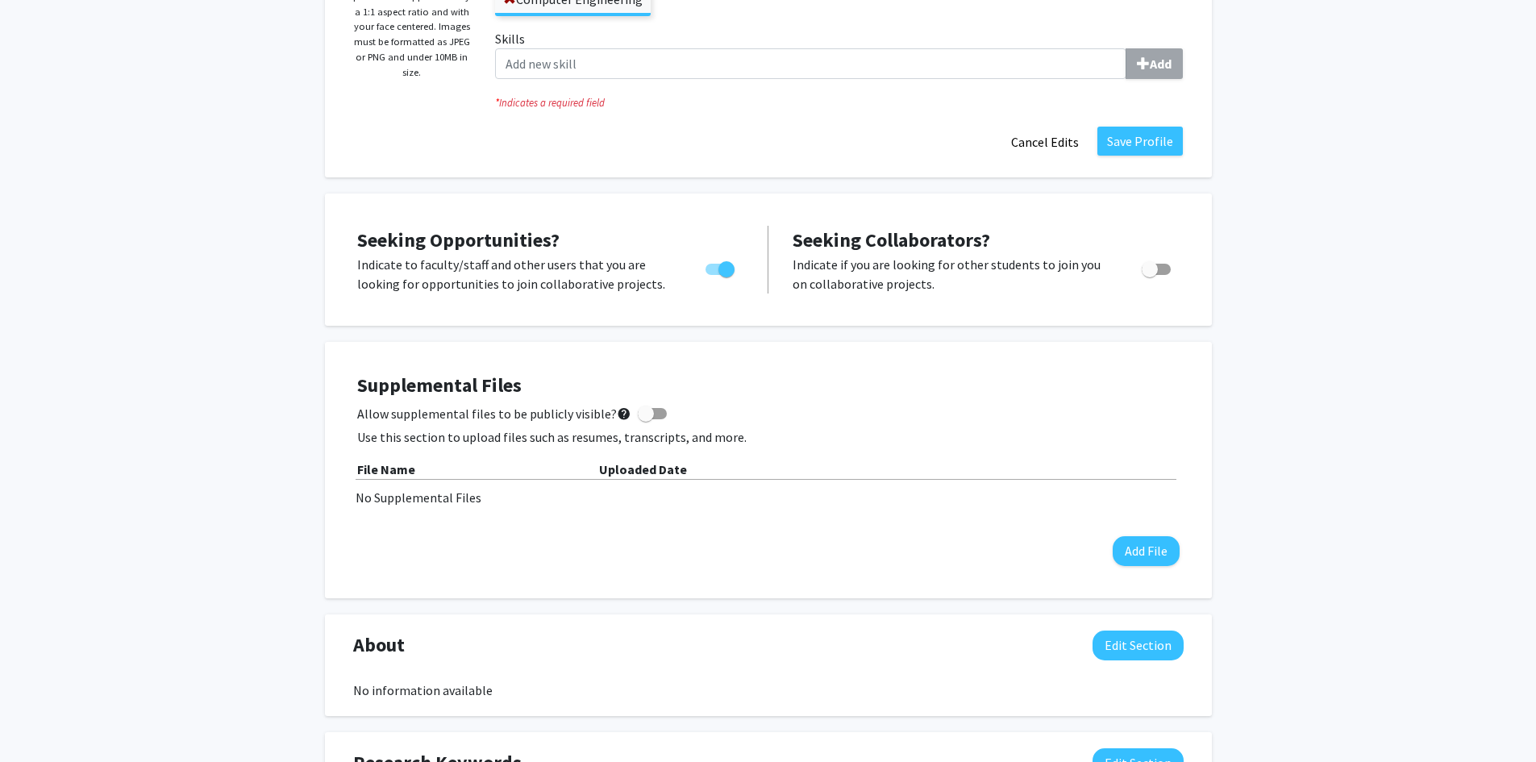
scroll to position [564, 0]
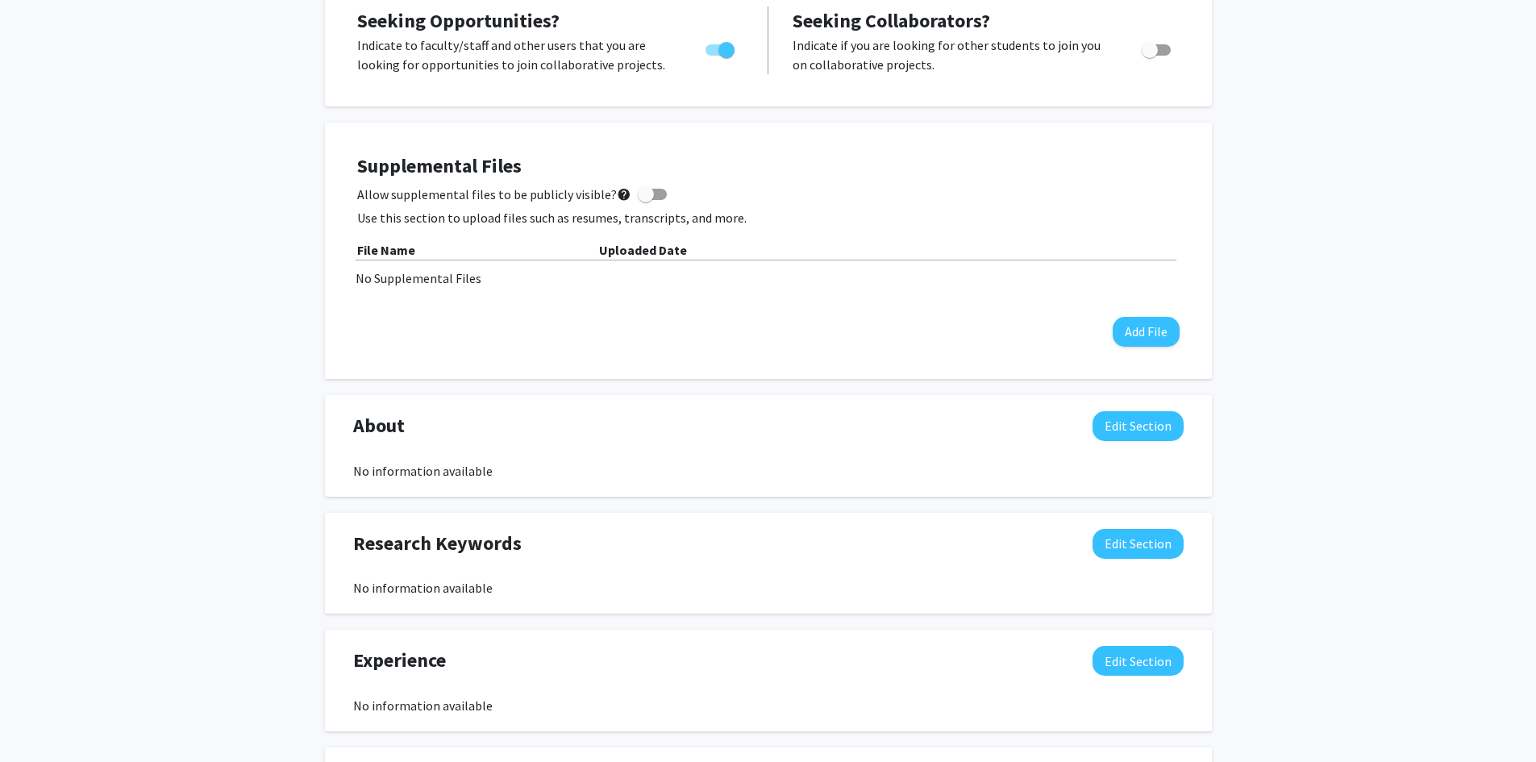
click at [740, 477] on div "No information available" at bounding box center [768, 470] width 830 height 19
click at [1112, 426] on button "Edit Section" at bounding box center [1138, 426] width 91 height 30
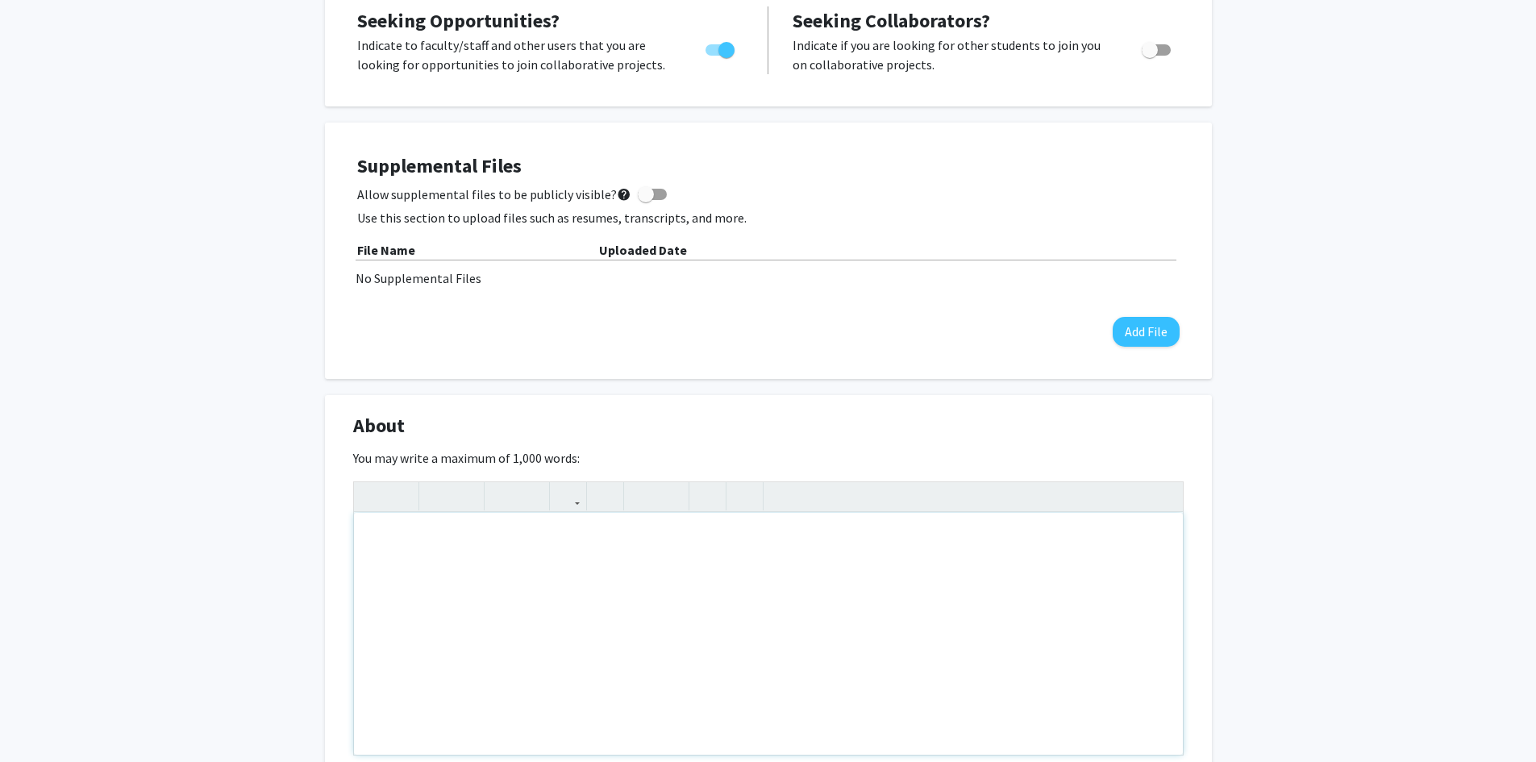
click at [824, 549] on div "Note to users with screen readers: Please deactivate our accessibility plugin f…" at bounding box center [768, 634] width 829 height 242
type textarea "F"
type textarea "I'm&nbsp;"
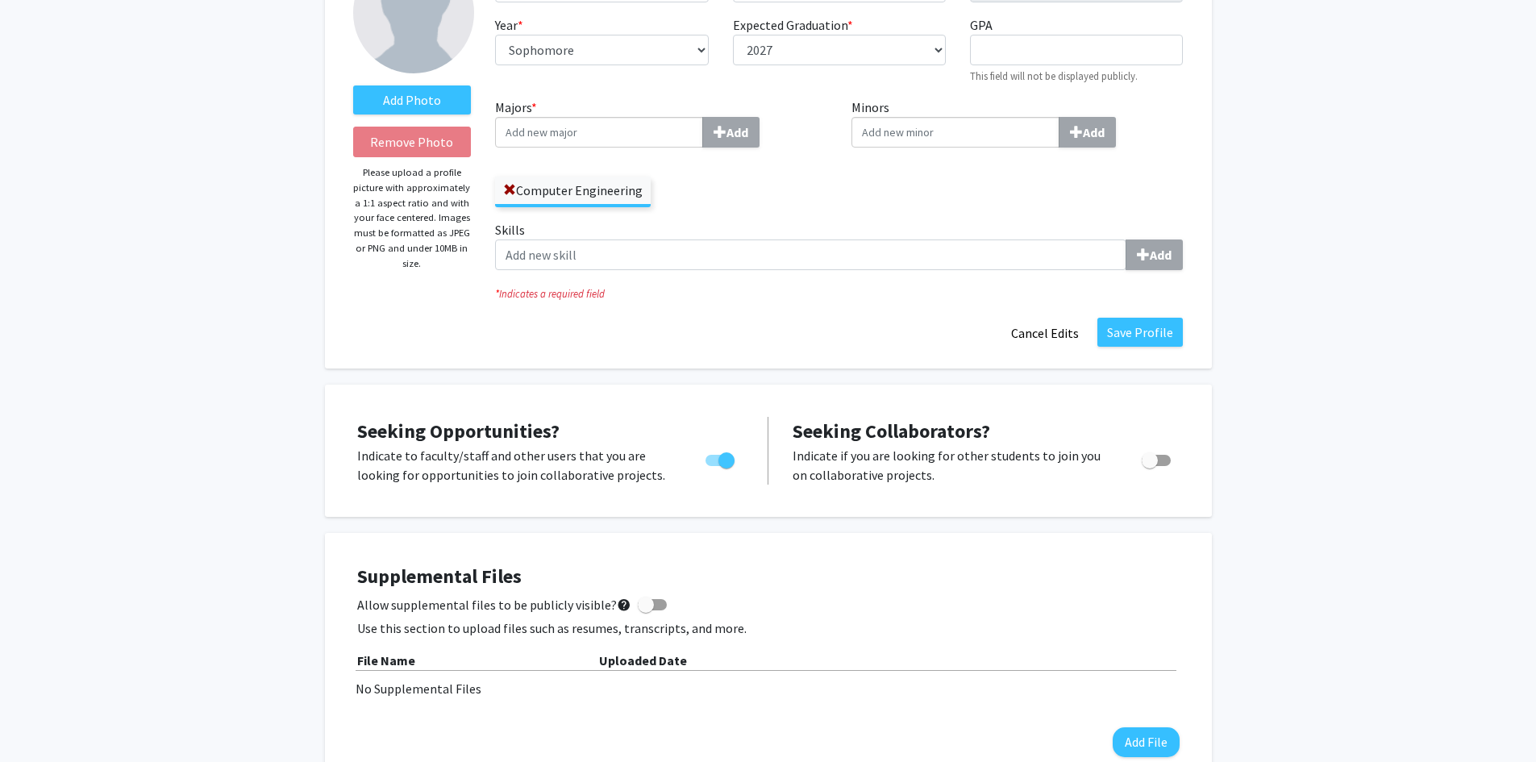
scroll to position [0, 0]
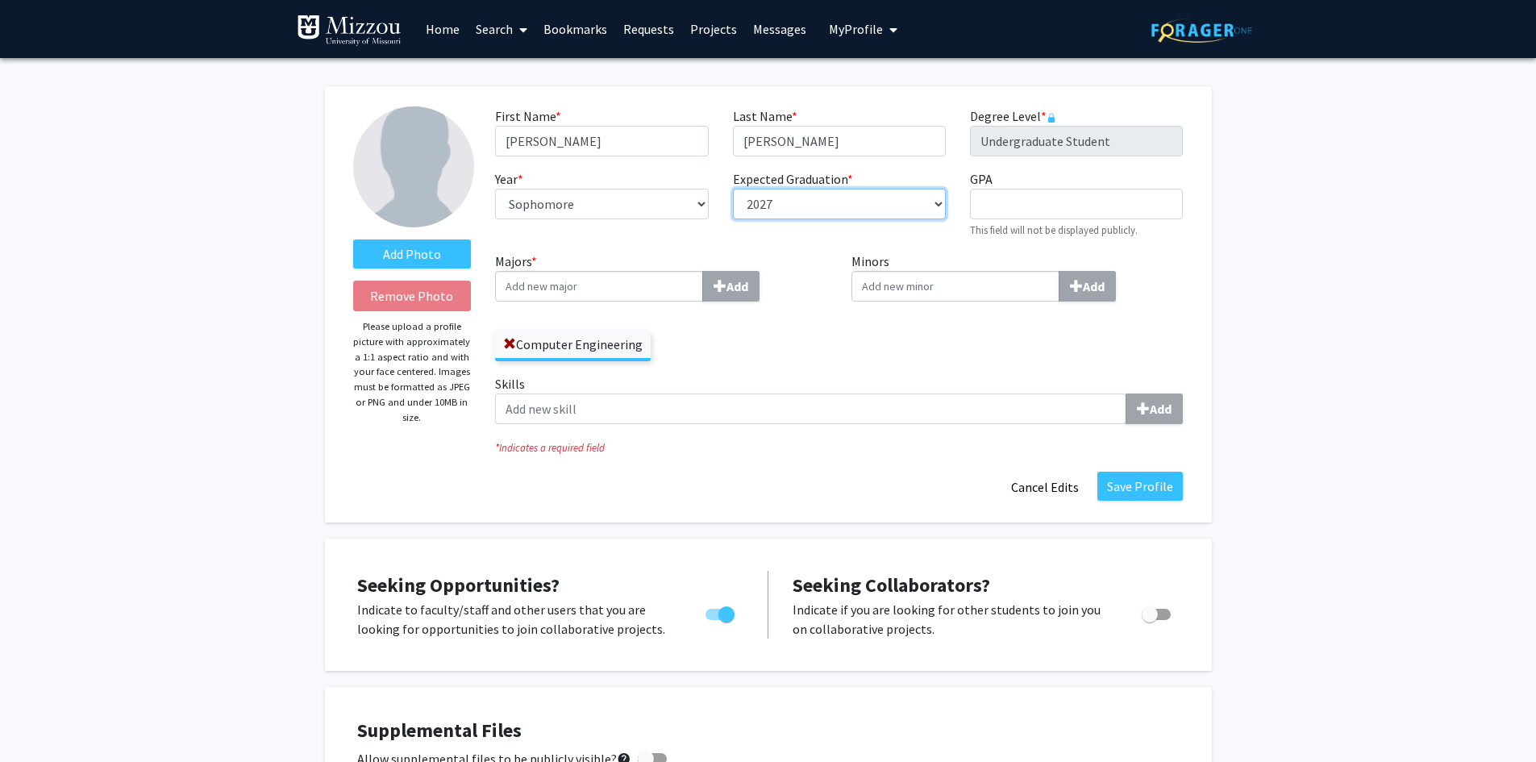
click at [878, 209] on select "--- 2018 2019 2020 2021 2022 2023 2024 2025 2026 2027 2028 2029 2030 2031" at bounding box center [839, 204] width 213 height 31
select select "2028"
click at [733, 189] on select "--- 2018 2019 2020 2021 2022 2023 2024 2025 2026 2027 2028 2029 2030 2031" at bounding box center [839, 204] width 213 height 31
click at [1153, 481] on button "Save Profile" at bounding box center [1139, 486] width 85 height 29
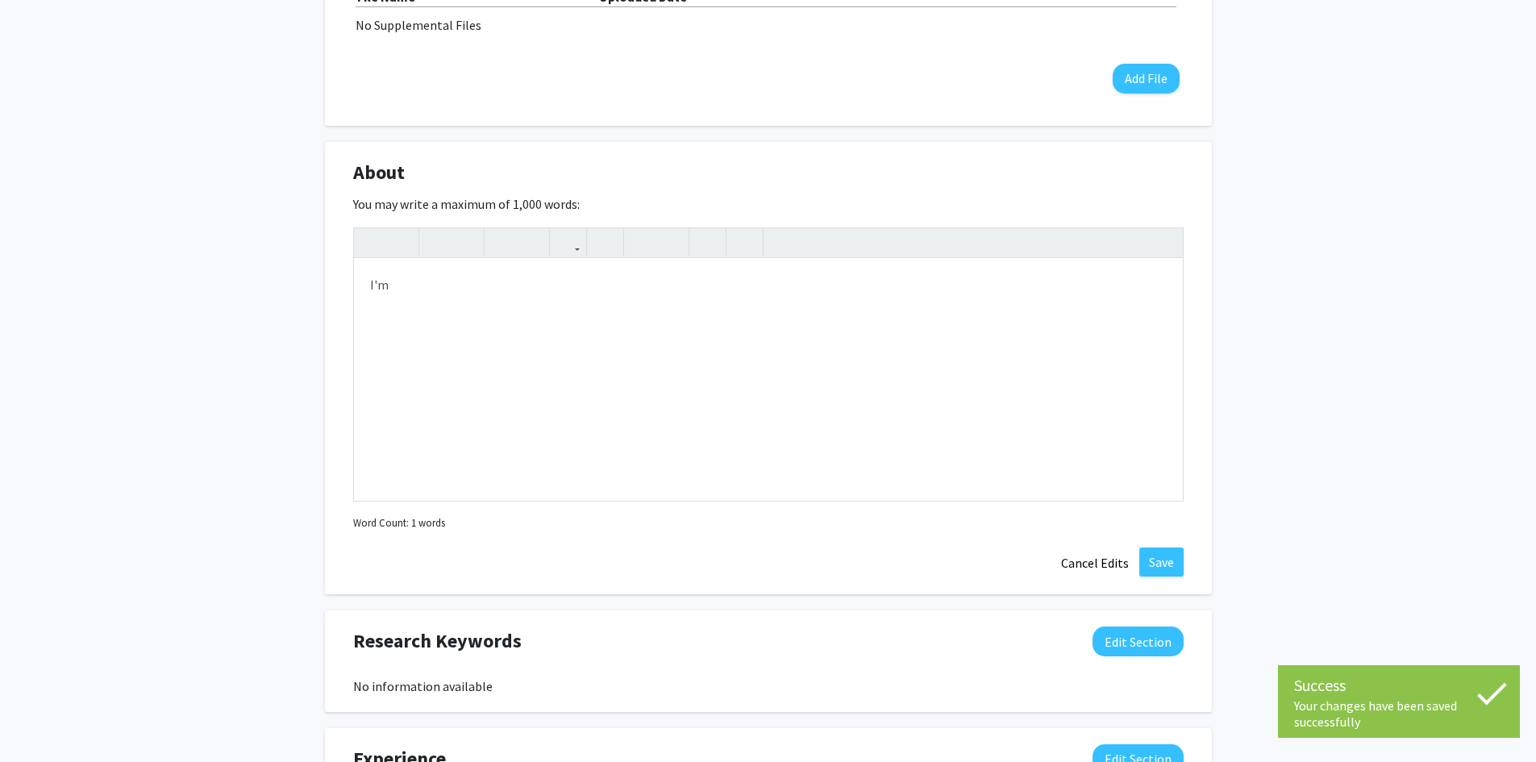
scroll to position [645, 0]
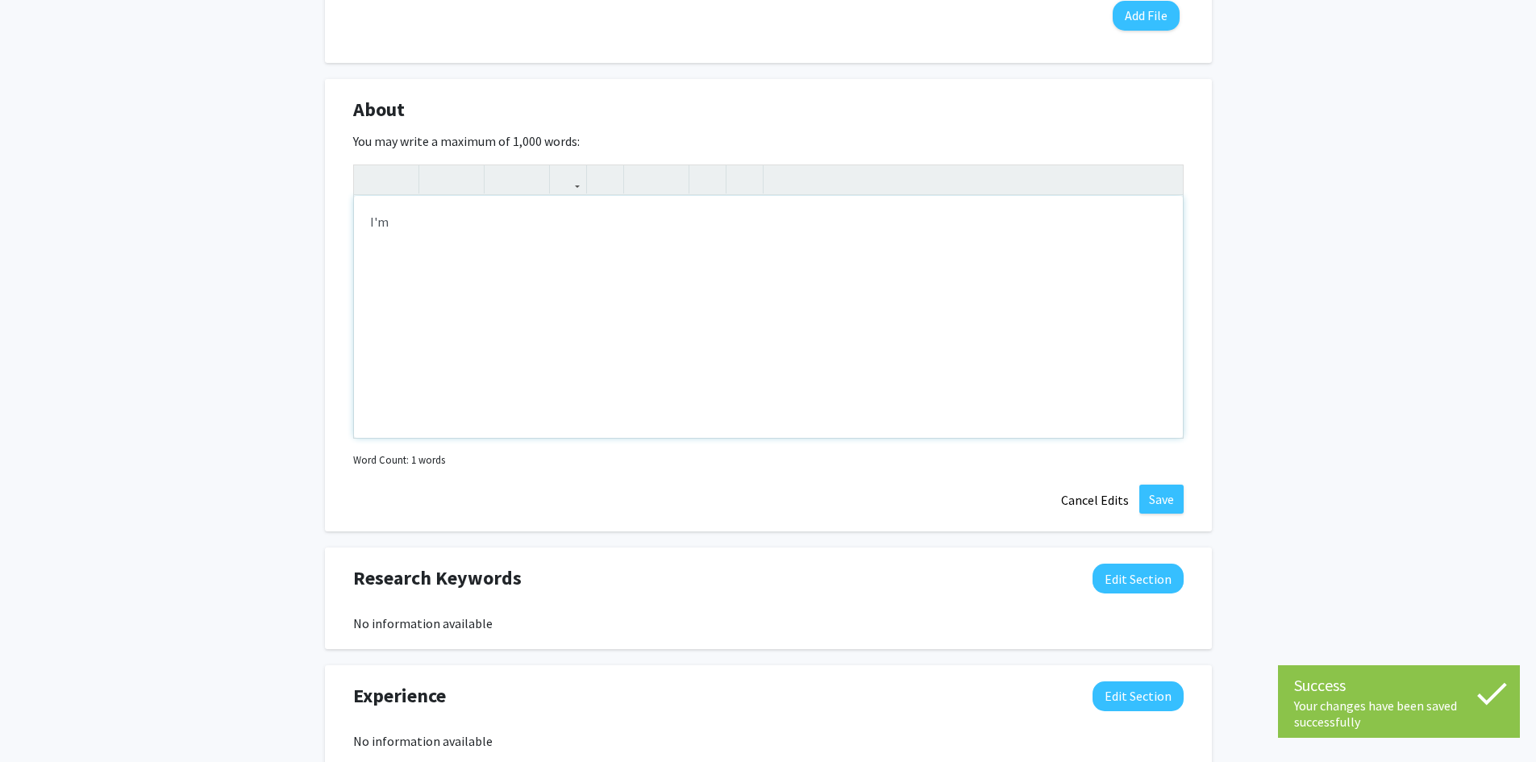
click at [667, 307] on div "I'm" at bounding box center [768, 317] width 829 height 242
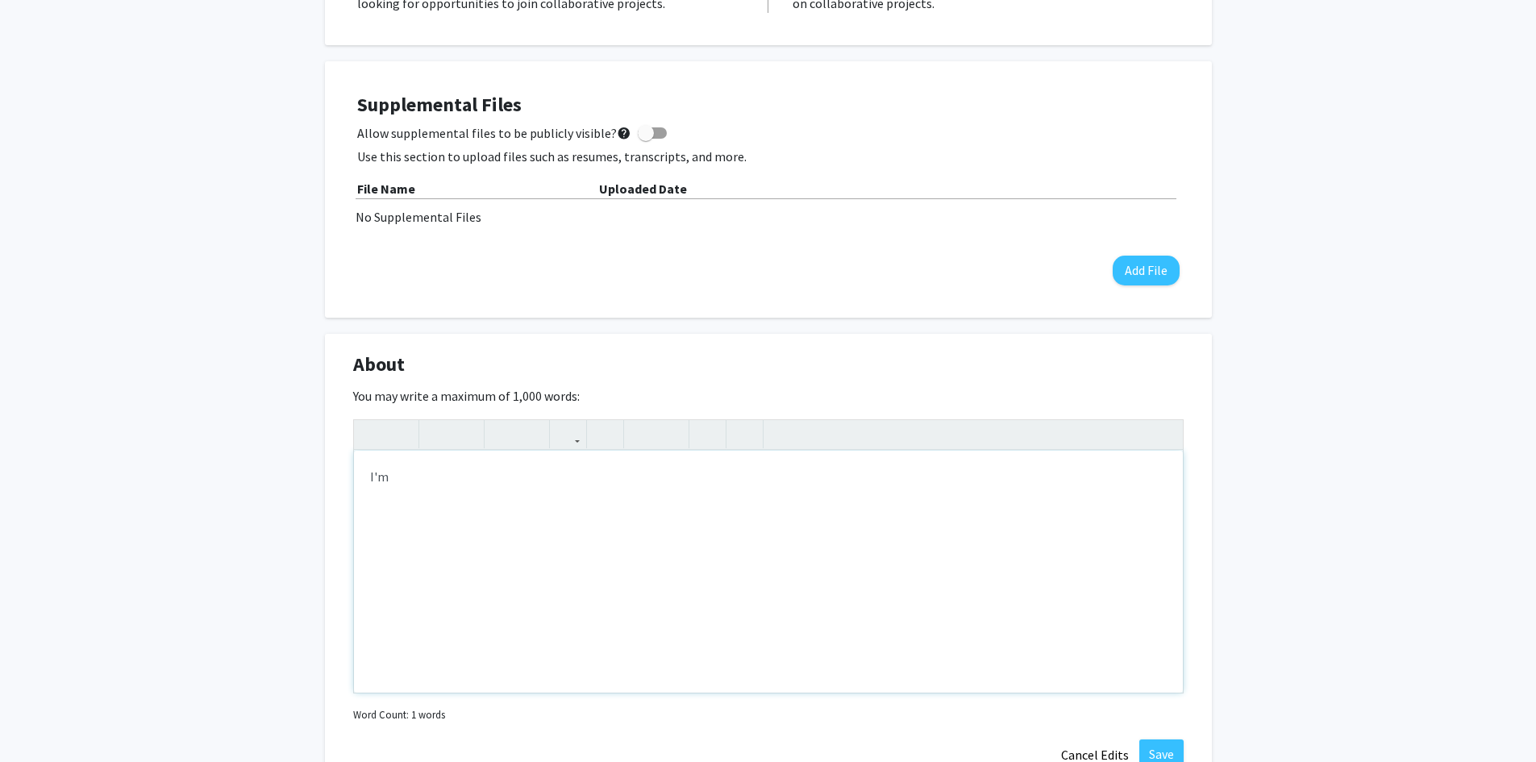
scroll to position [403, 0]
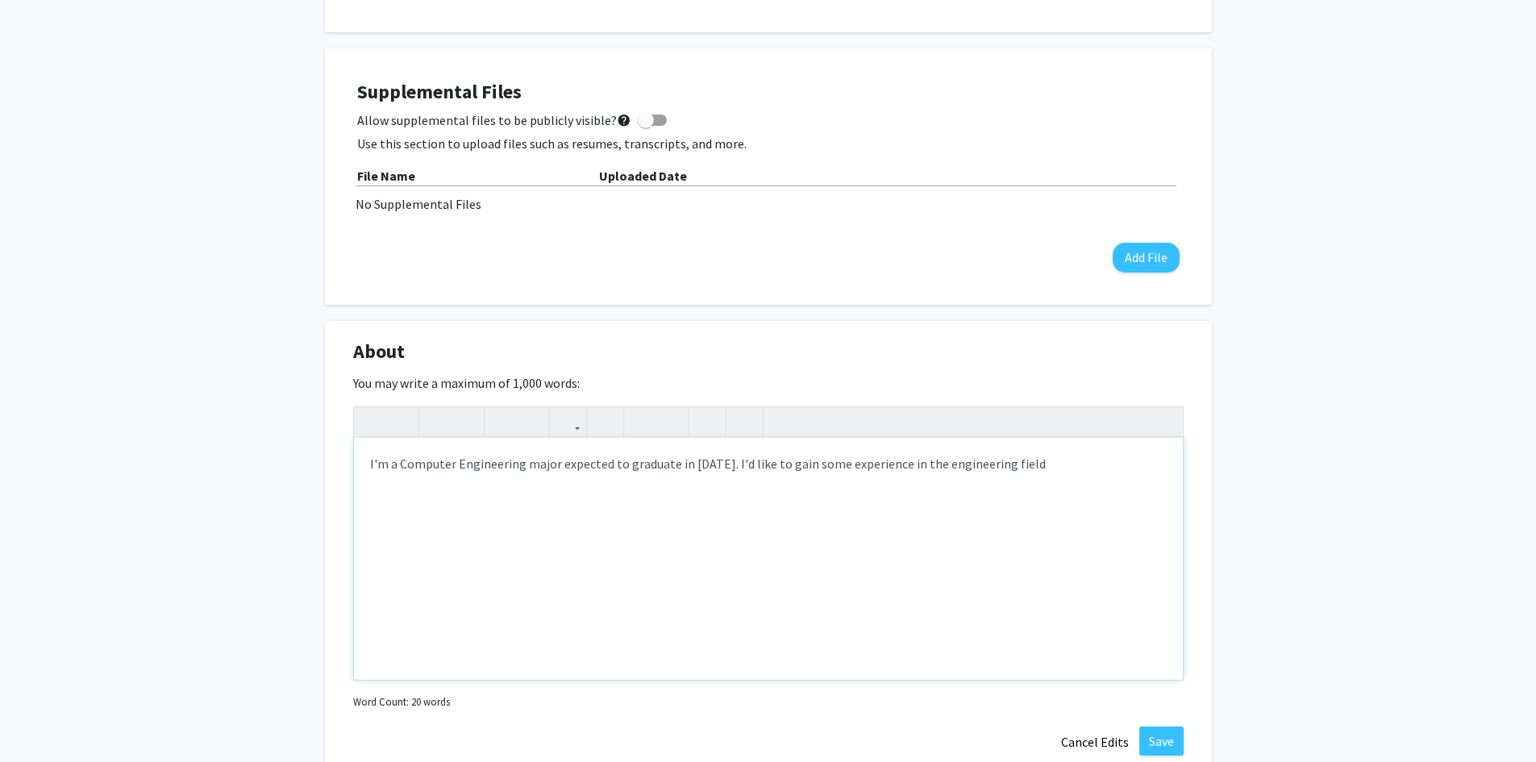
click at [826, 467] on div "I'm a Computer Engineering major expected to graduate in 2028. I'd like to gain…" at bounding box center [768, 559] width 829 height 242
click at [1088, 445] on div "I'm a Computer Engineering major expected to graduate in 2028. I'd like to gain…" at bounding box center [768, 559] width 829 height 242
click at [718, 463] on div "I'm a Computer Engineering major expected to graduate in 2028. I'd like to gain…" at bounding box center [768, 559] width 829 height 242
click at [722, 505] on div "I'm a Computer Engineering major expected to graduate in 2028. I'd like to gain…" at bounding box center [768, 559] width 829 height 242
click at [974, 529] on div "I'm a Computer Engineering major expected to graduate in 2028. I'd like to gain…" at bounding box center [768, 559] width 829 height 242
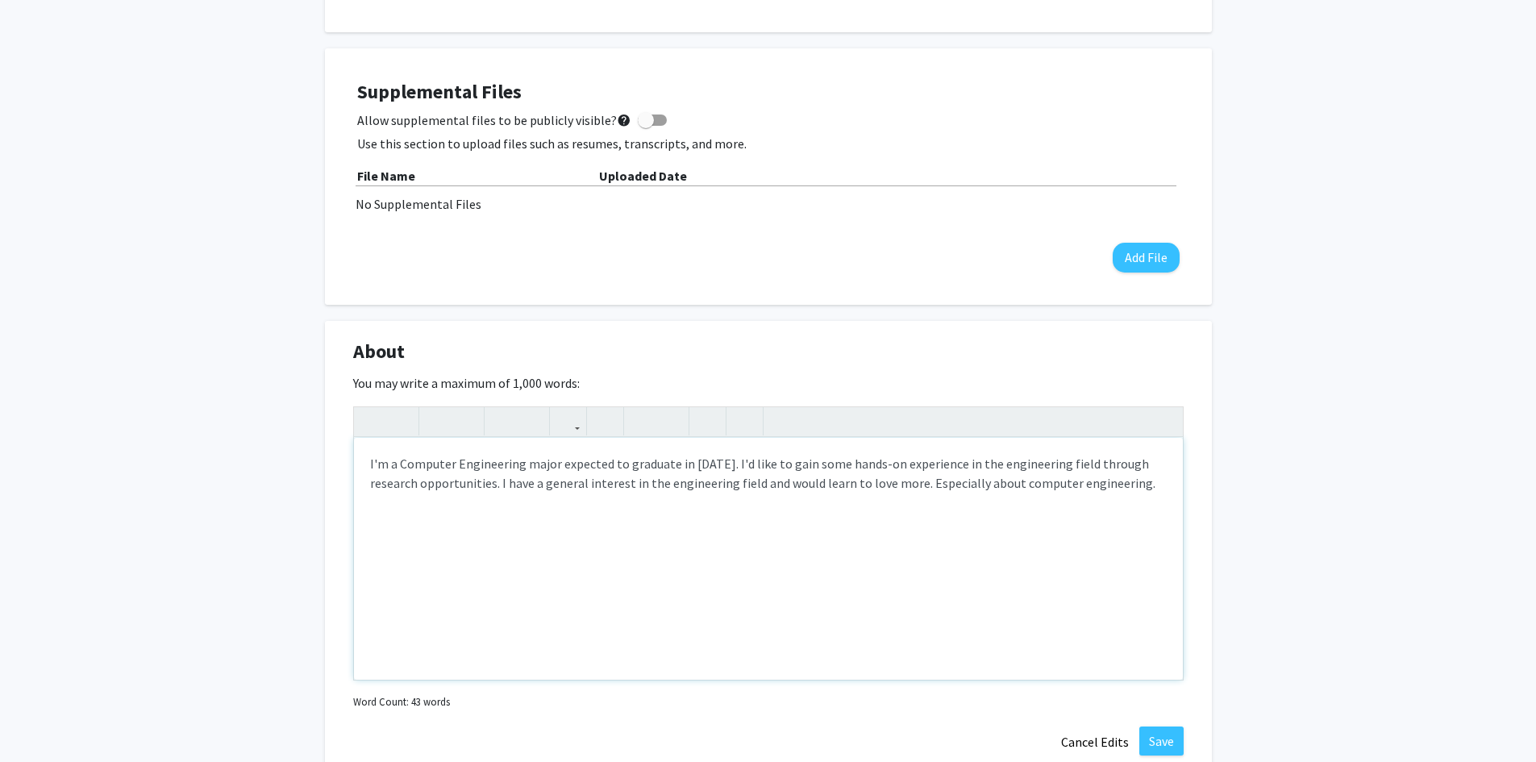
click at [868, 487] on div "I'm a Computer Engineering major expected to graduate in 2028. I'd like to gain…" at bounding box center [768, 559] width 829 height 242
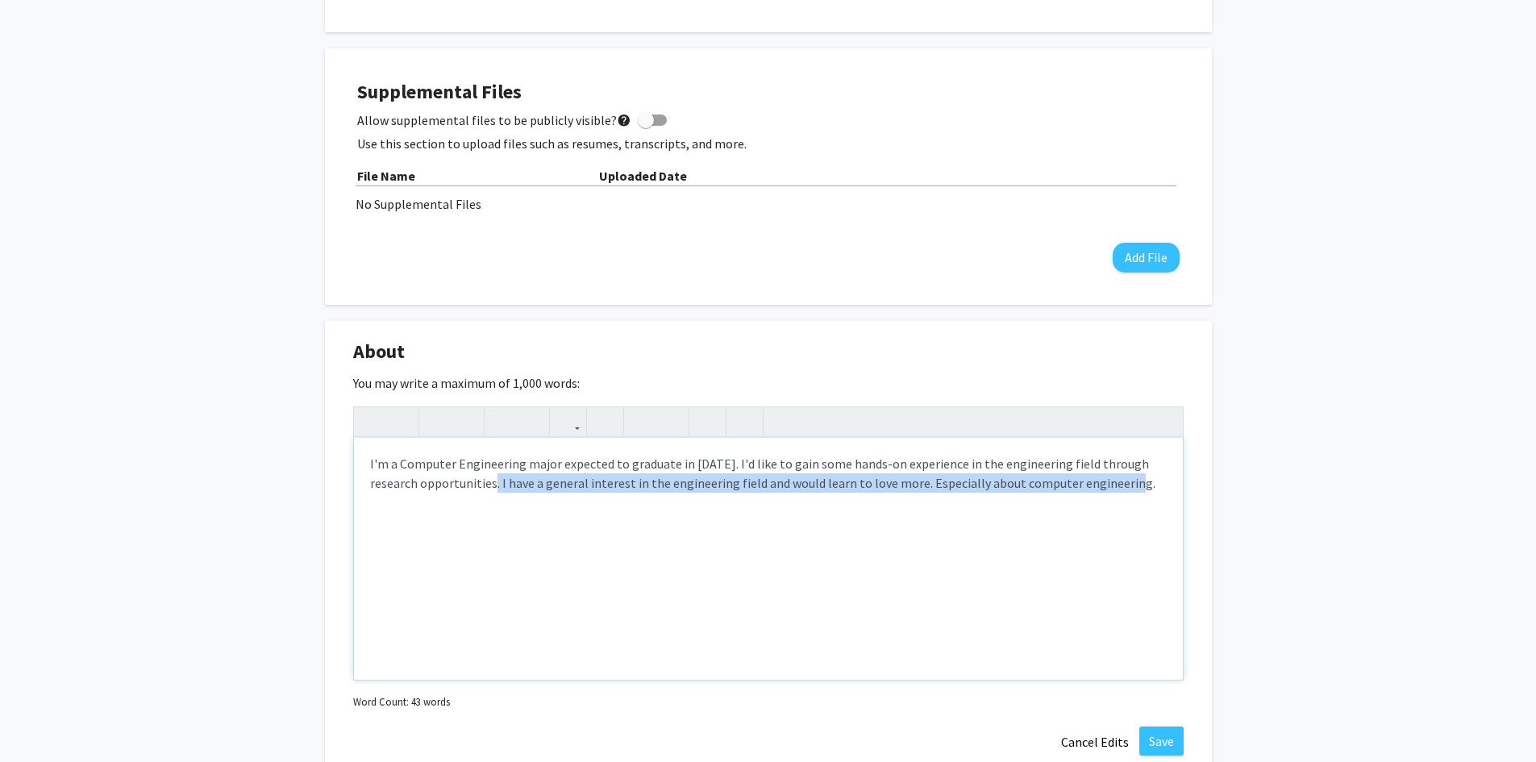
drag, startPoint x: 1098, startPoint y: 502, endPoint x: 449, endPoint y: 498, distance: 649.1
click at [449, 498] on div "I'm a Computer Engineering major expected to graduate in 2028. I'd like to gain…" at bounding box center [768, 559] width 829 height 242
copy div "I have a general interest in the engineering field and would learn to love more…"
click at [789, 484] on div "I'm a Computer Engineering major expected to graduate in 2028. I'd like to gain…" at bounding box center [768, 559] width 829 height 242
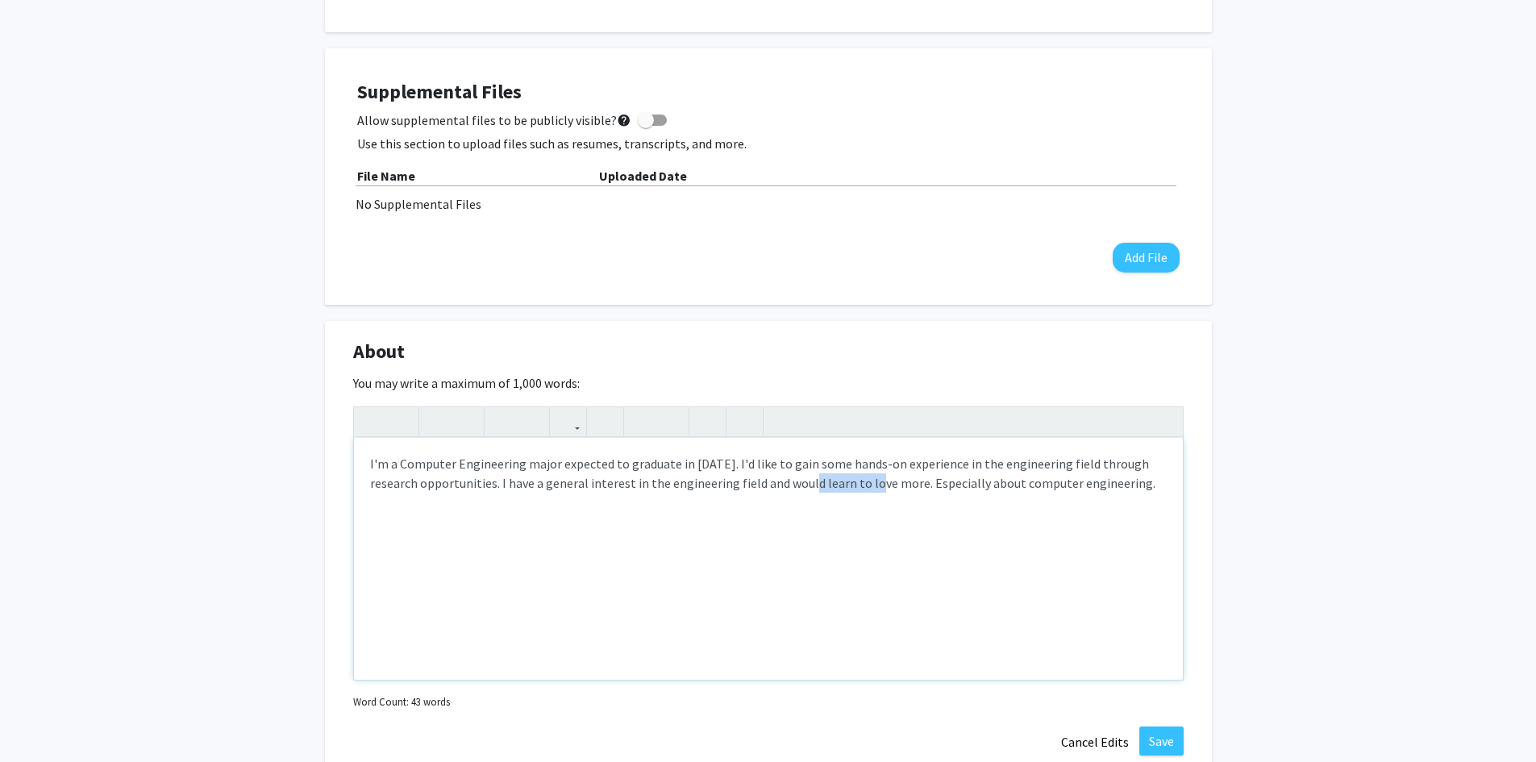
drag, startPoint x: 830, startPoint y: 492, endPoint x: 766, endPoint y: 497, distance: 64.7
click at [766, 497] on div "I'm a Computer Engineering major expected to graduate in 2028. I'd like to gain…" at bounding box center [768, 559] width 829 height 242
click at [701, 492] on div "I'm a Computer Engineering major expected to graduate in 2028. I'd like to gain…" at bounding box center [768, 559] width 829 height 242
click at [732, 482] on div "I'm a Computer Engineering major expected to graduate in 2028. I'd like to gain…" at bounding box center [768, 559] width 829 height 242
click at [879, 489] on div "I'm a Computer Engineering major expected to graduate in 2028. I'd like to gain…" at bounding box center [768, 559] width 829 height 242
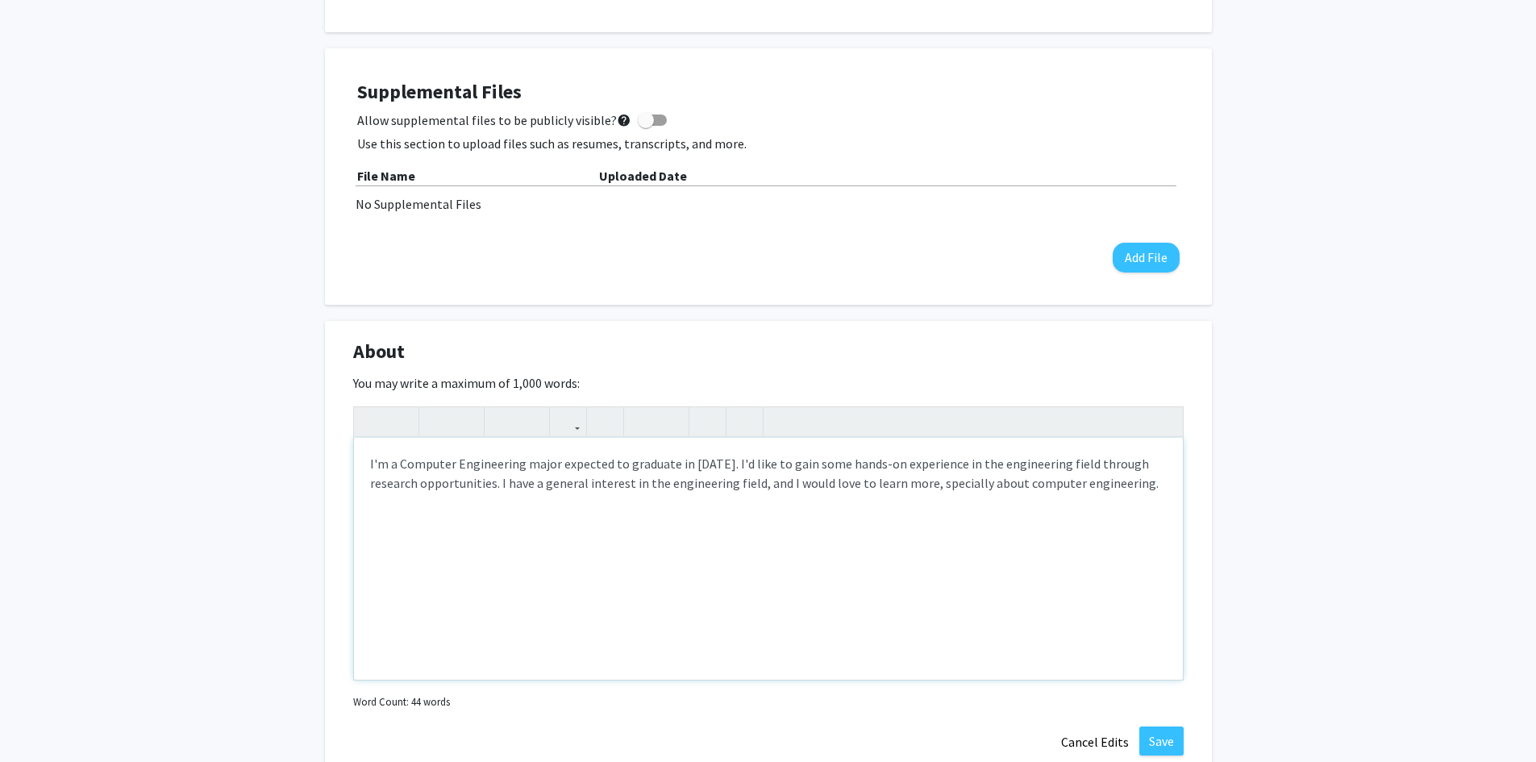
type textarea "I'm a Computer Engineering major expected to graduate in 2028. I'd like to gain…"
click at [1166, 754] on button "Save" at bounding box center [1161, 740] width 44 height 29
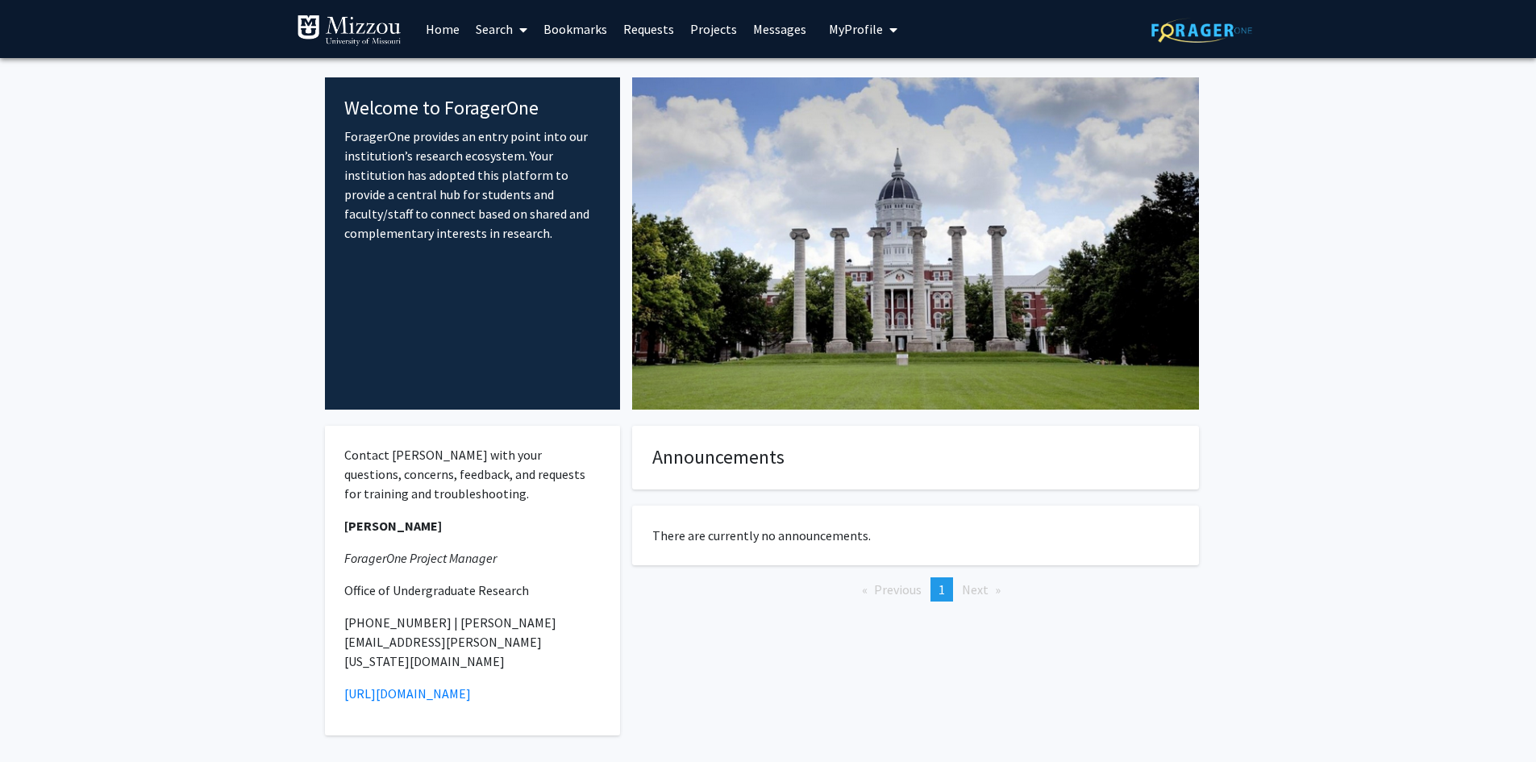
click at [510, 38] on link "Search" at bounding box center [502, 29] width 68 height 56
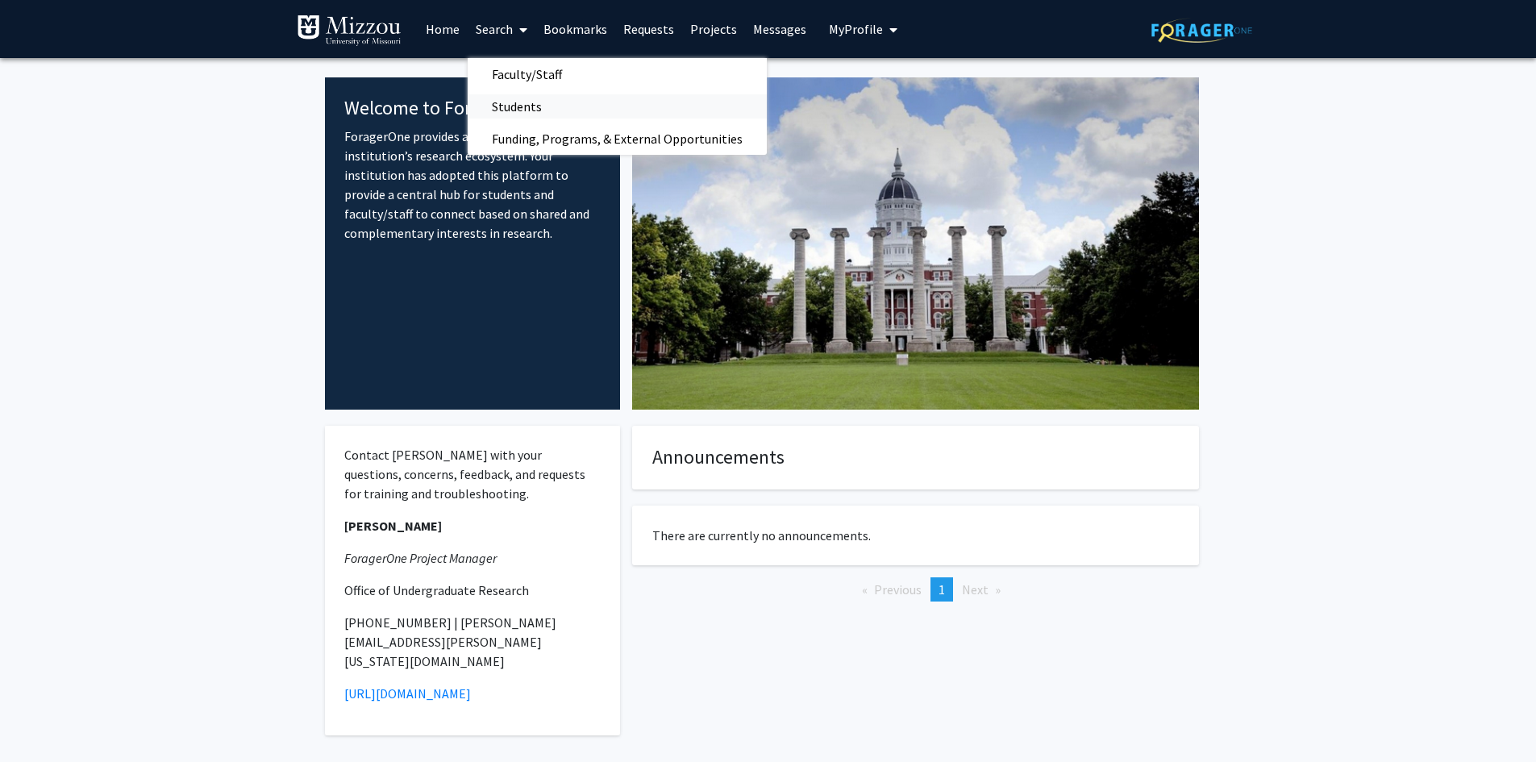
click at [514, 114] on span "Students" at bounding box center [517, 106] width 98 height 32
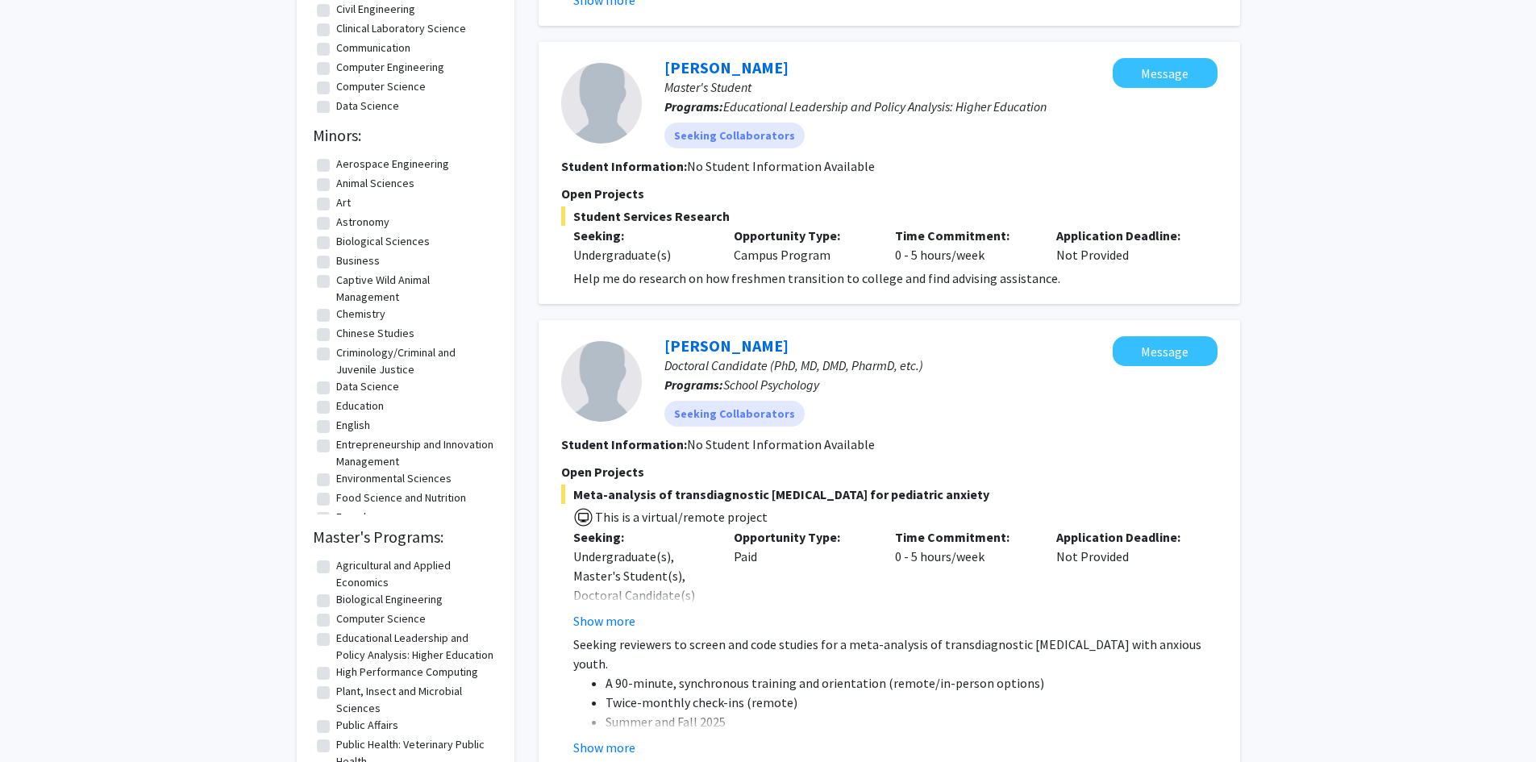
scroll to position [604, 0]
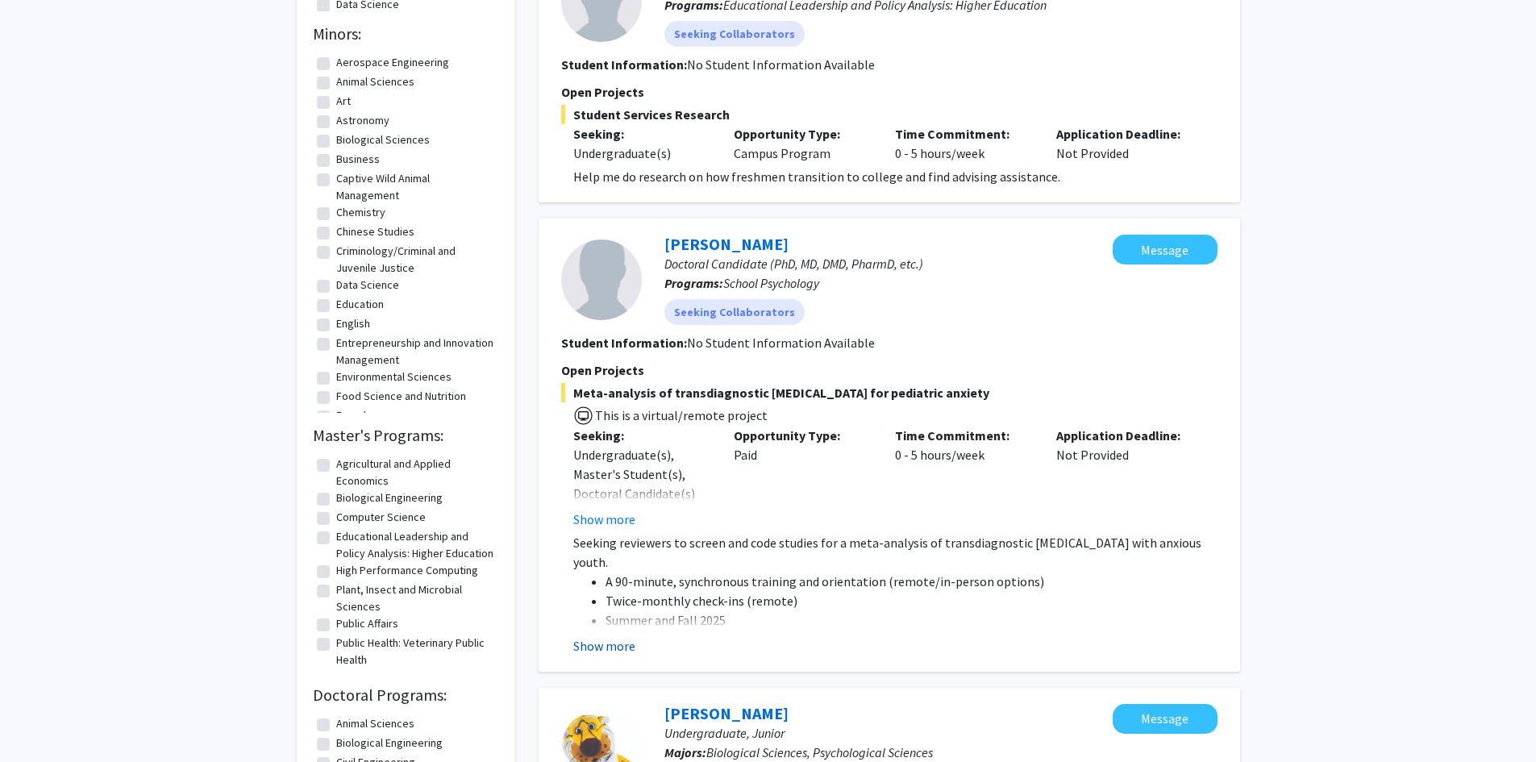
click at [608, 645] on button "Show more" at bounding box center [604, 645] width 62 height 19
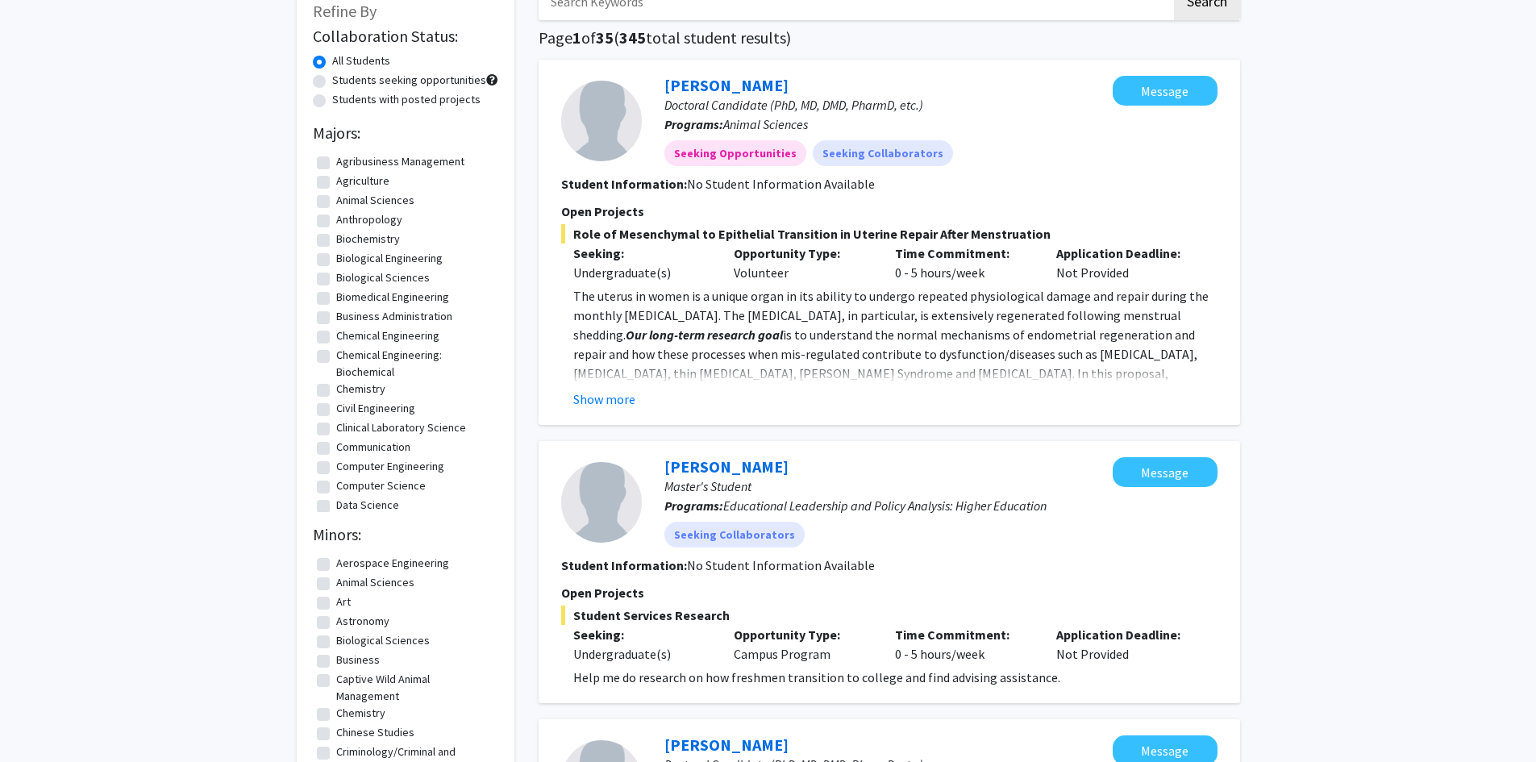
scroll to position [40, 0]
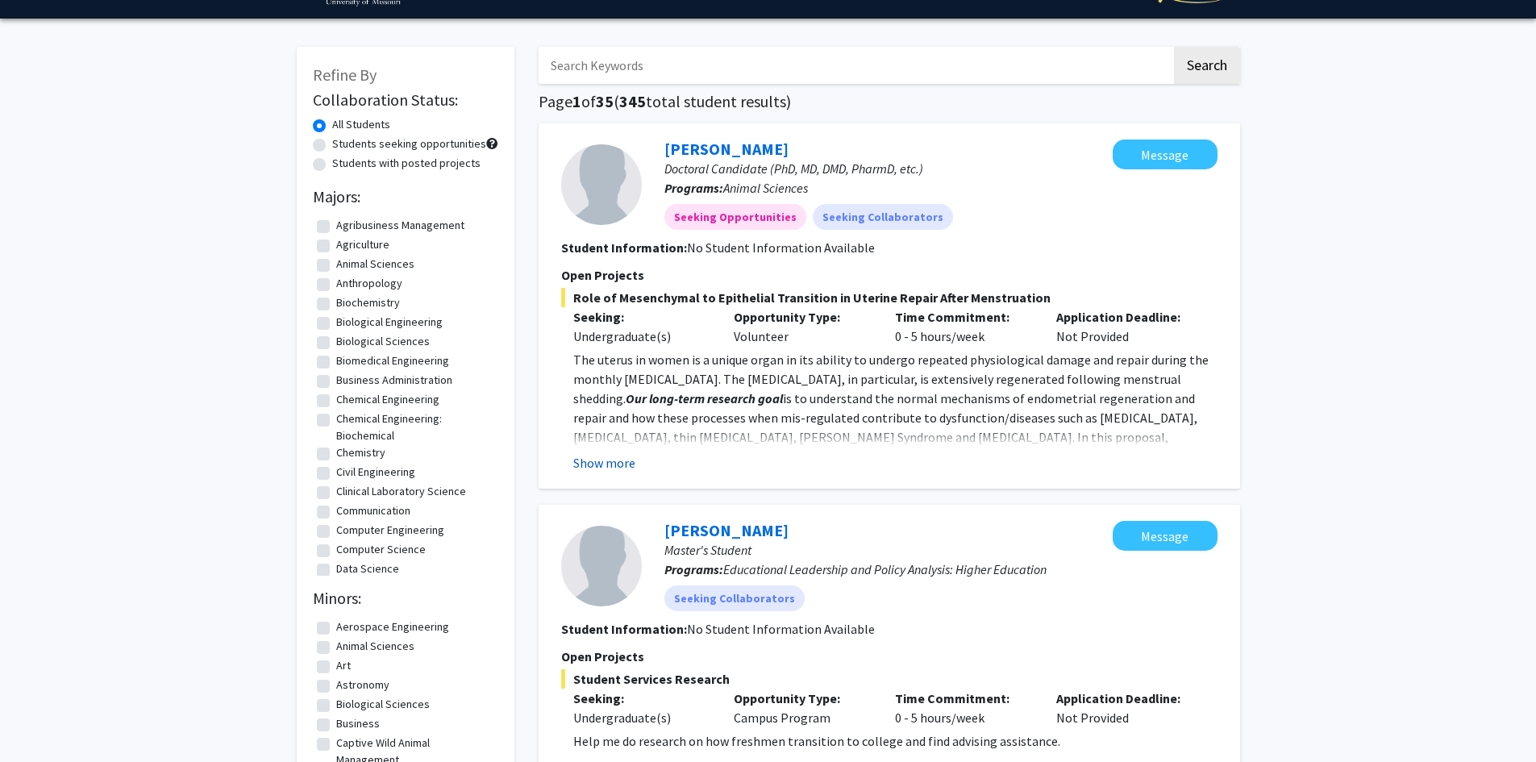
click at [601, 462] on button "Show more" at bounding box center [604, 462] width 62 height 19
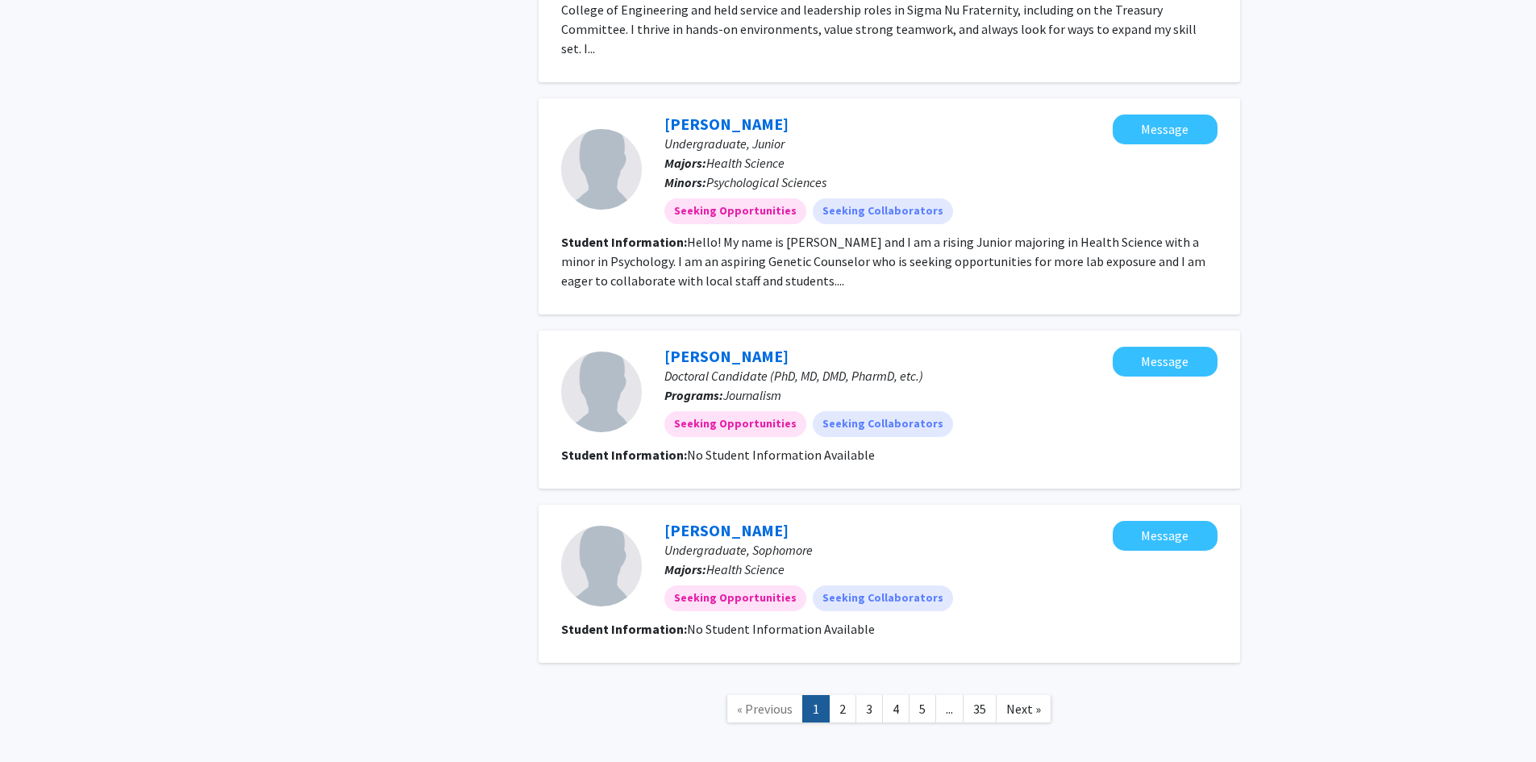
scroll to position [2394, 0]
click at [860, 694] on link "3" at bounding box center [868, 708] width 27 height 28
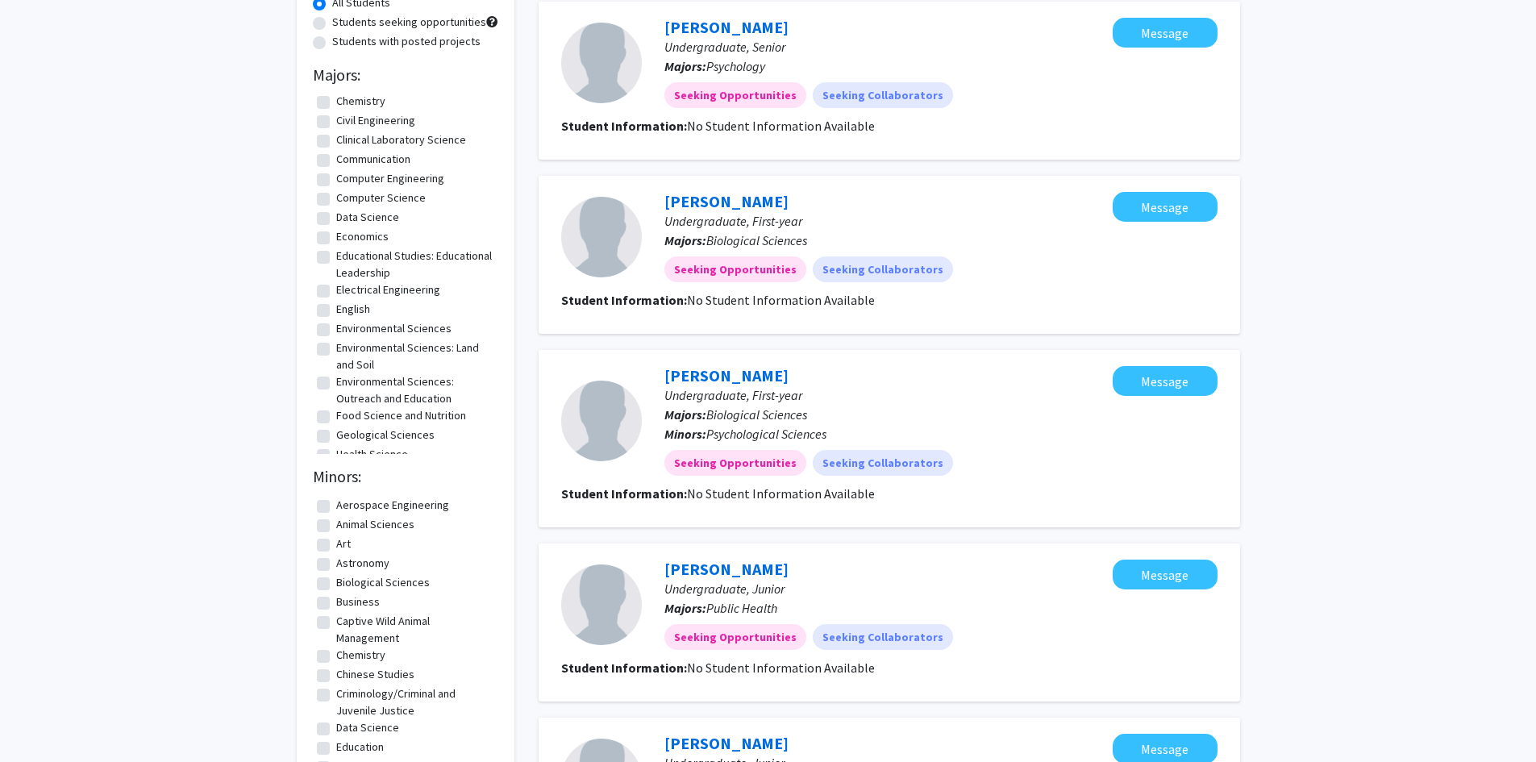
scroll to position [192, 0]
click at [336, 219] on label "Computer Engineering" at bounding box center [390, 216] width 108 height 17
click at [336, 219] on input "Computer Engineering" at bounding box center [341, 213] width 10 height 10
checkbox input "true"
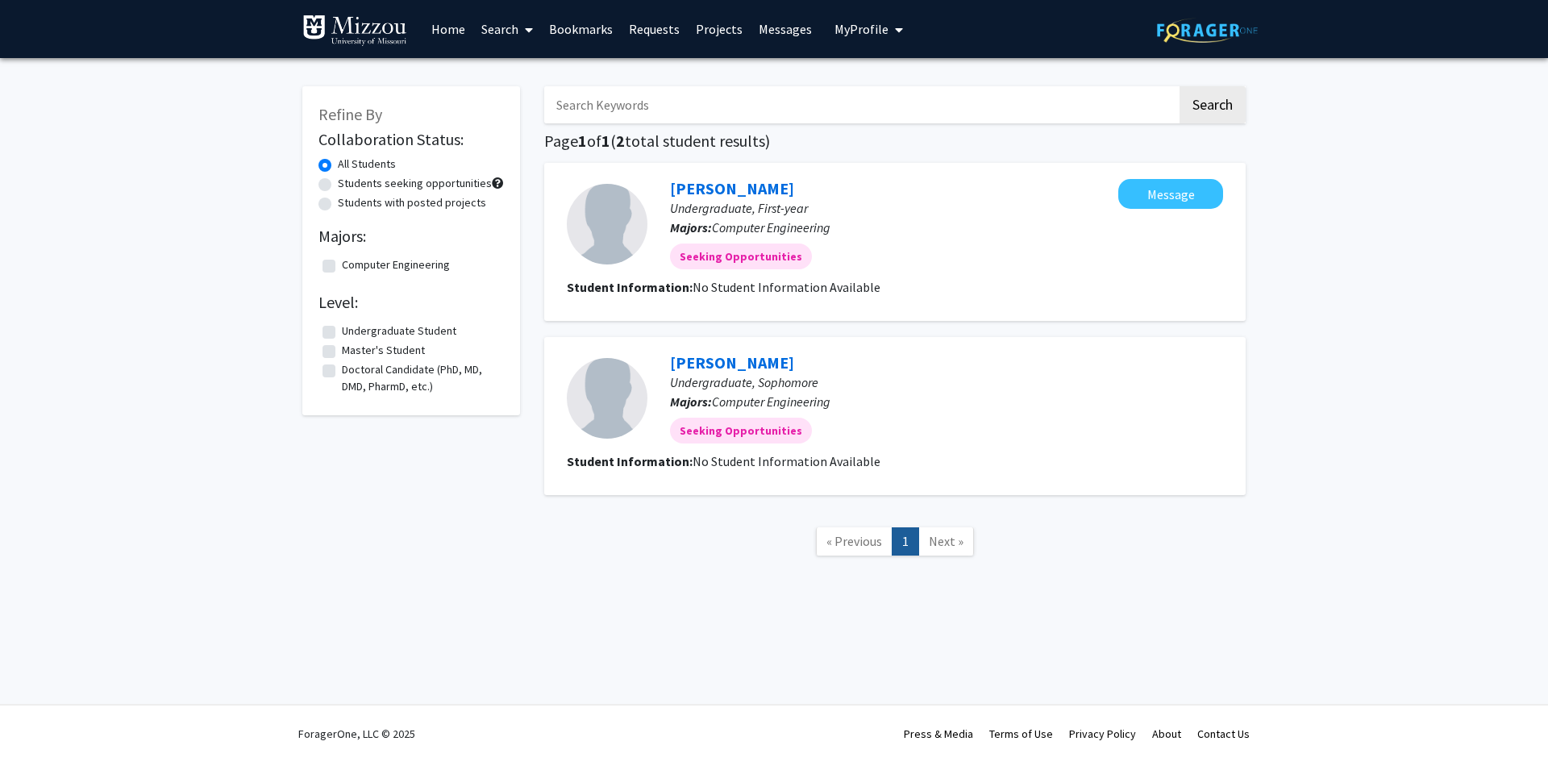
checkbox input "false"
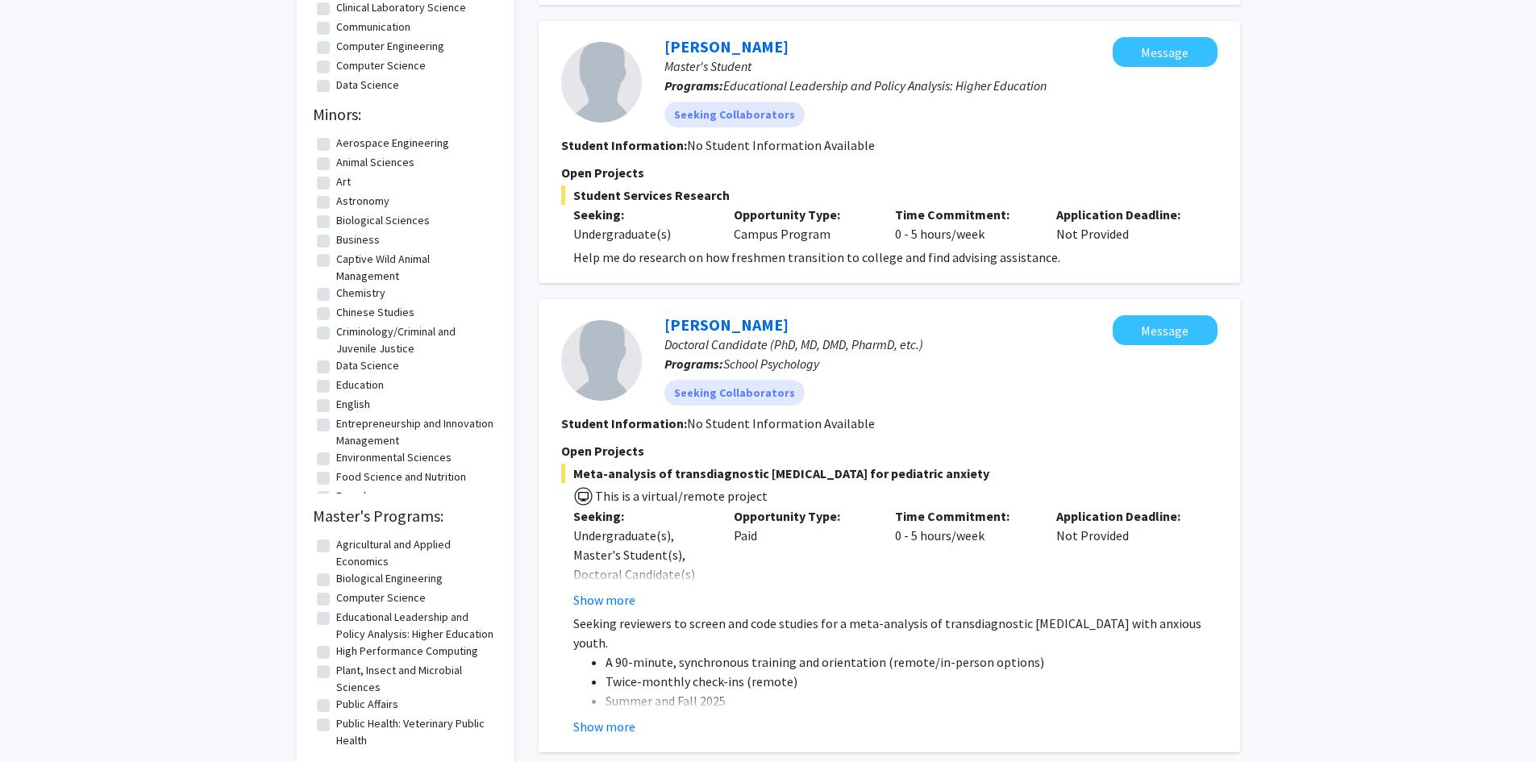
scroll to position [281, 0]
